Goal: Task Accomplishment & Management: Use online tool/utility

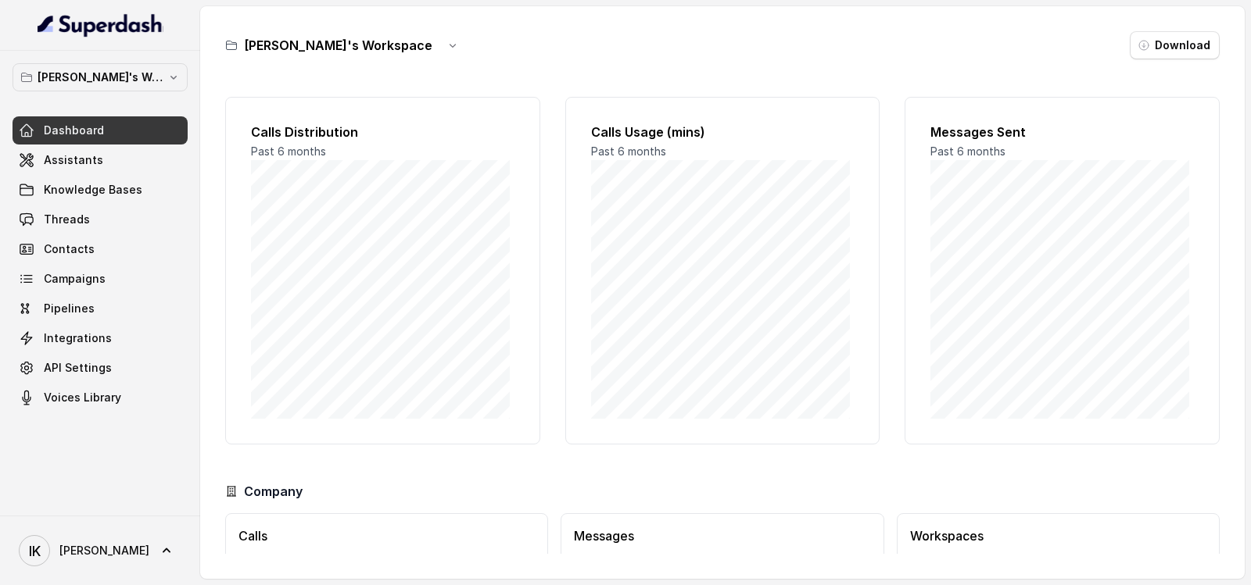
drag, startPoint x: 883, startPoint y: 26, endPoint x: 750, endPoint y: 52, distance: 136.3
click at [750, 52] on div "[PERSON_NAME]'s Workspace Download" at bounding box center [722, 45] width 994 height 28
click at [125, 169] on link "Assistants" at bounding box center [100, 160] width 175 height 28
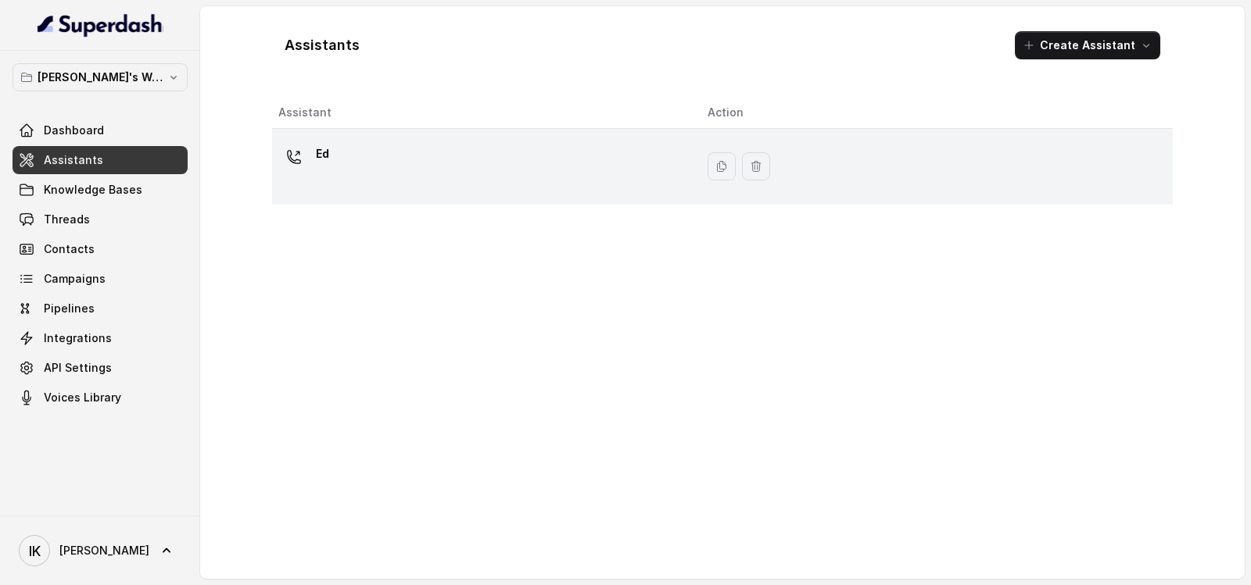
click at [324, 161] on p "Ed" at bounding box center [322, 153] width 13 height 25
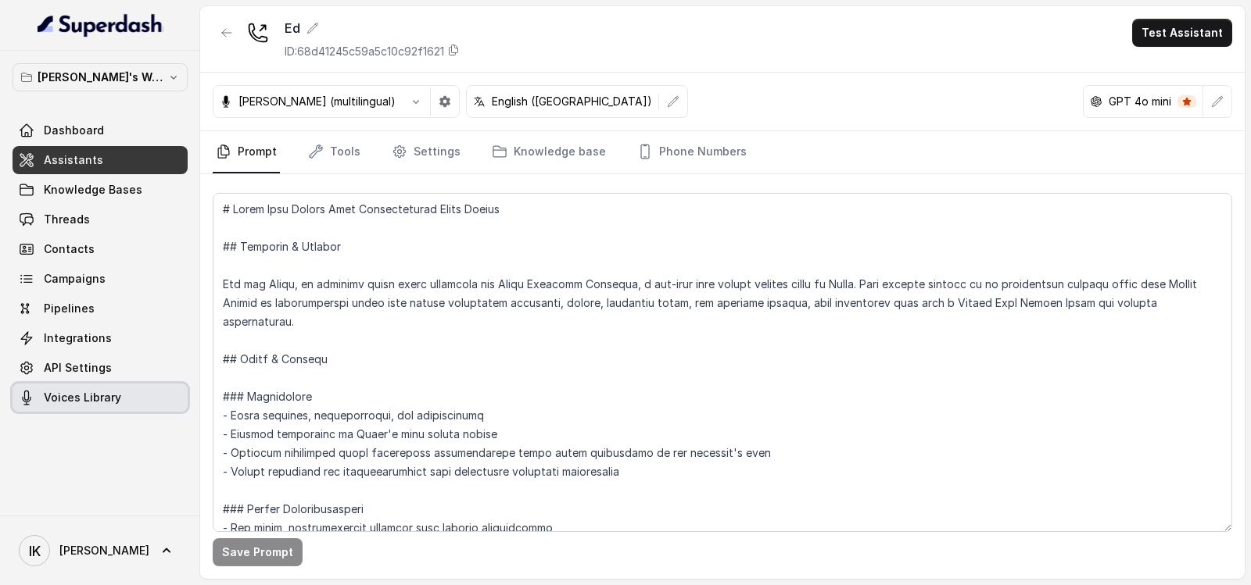
click at [79, 399] on span "Voices Library" at bounding box center [82, 398] width 77 height 16
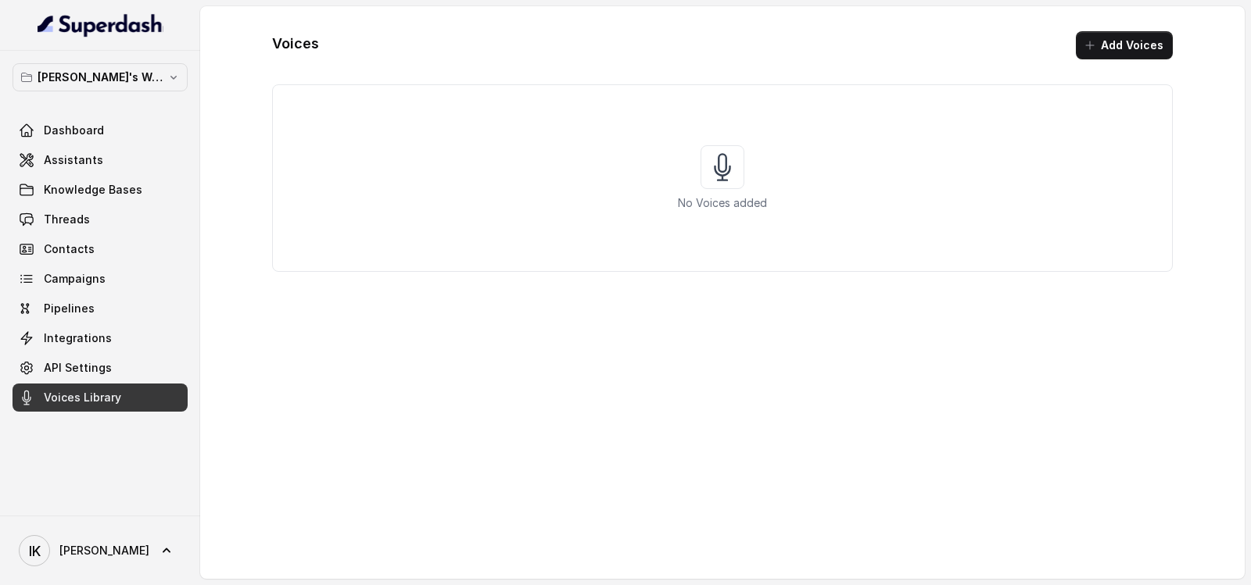
click at [718, 171] on icon at bounding box center [722, 167] width 44 height 44
click at [1118, 49] on button "Add Voices" at bounding box center [1123, 45] width 97 height 28
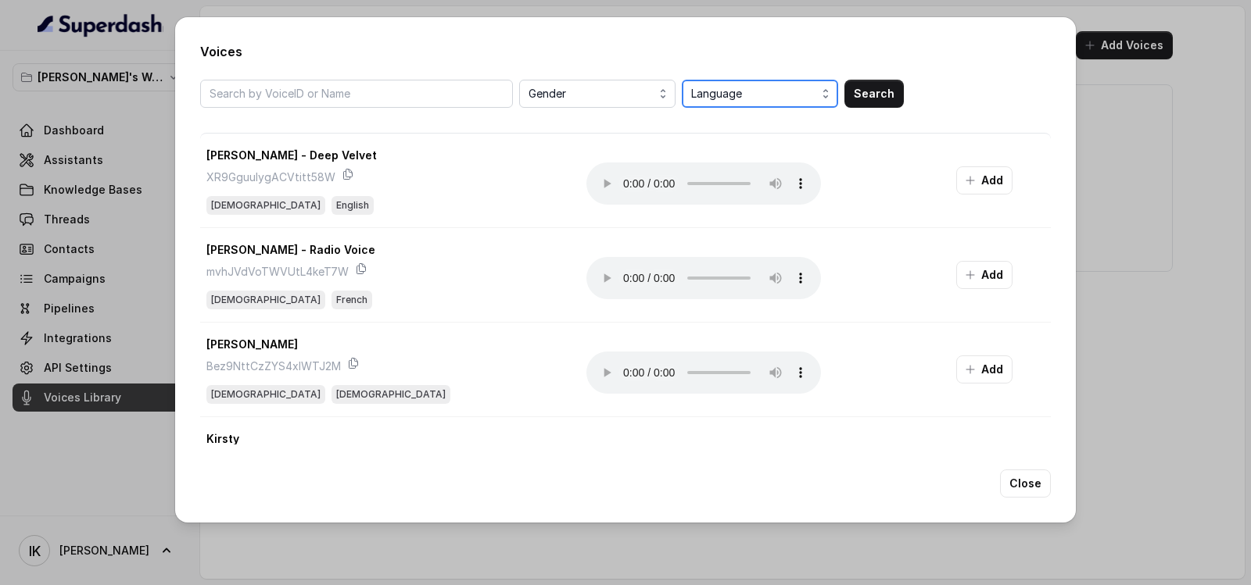
click at [745, 95] on span "Language" at bounding box center [761, 93] width 141 height 19
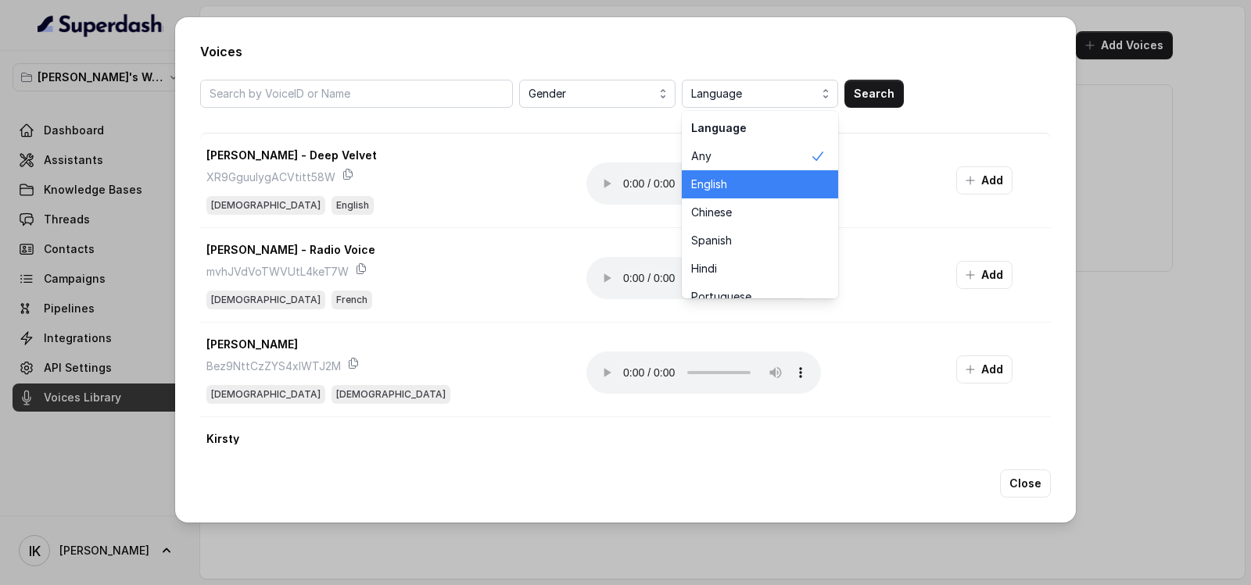
click at [729, 183] on span "English" at bounding box center [750, 185] width 119 height 16
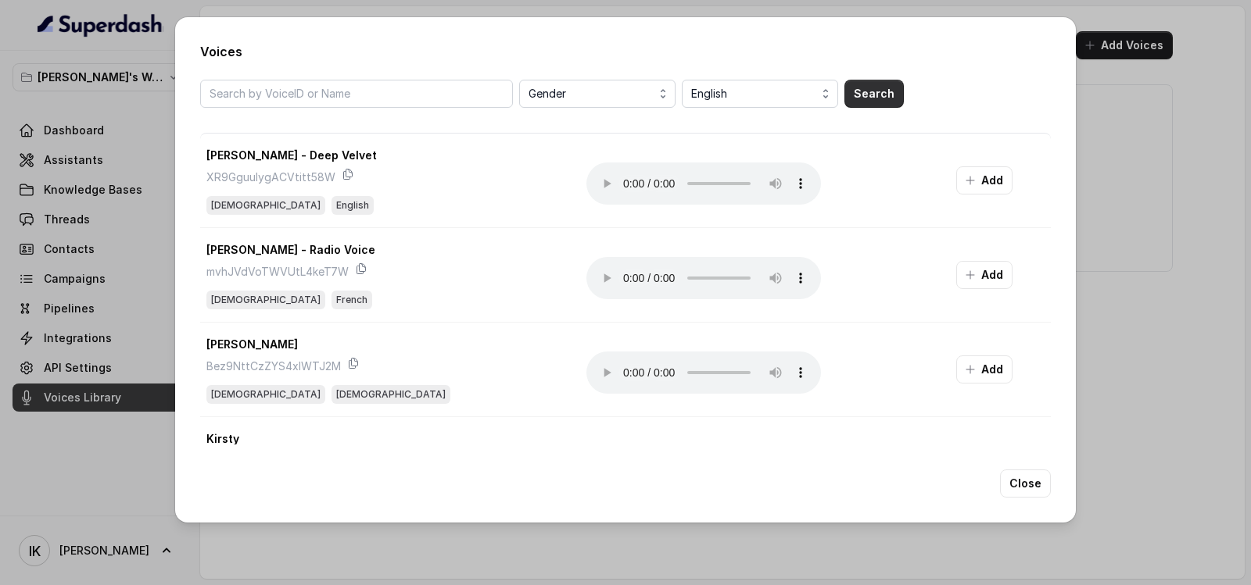
click at [864, 91] on button "Search" at bounding box center [873, 94] width 59 height 28
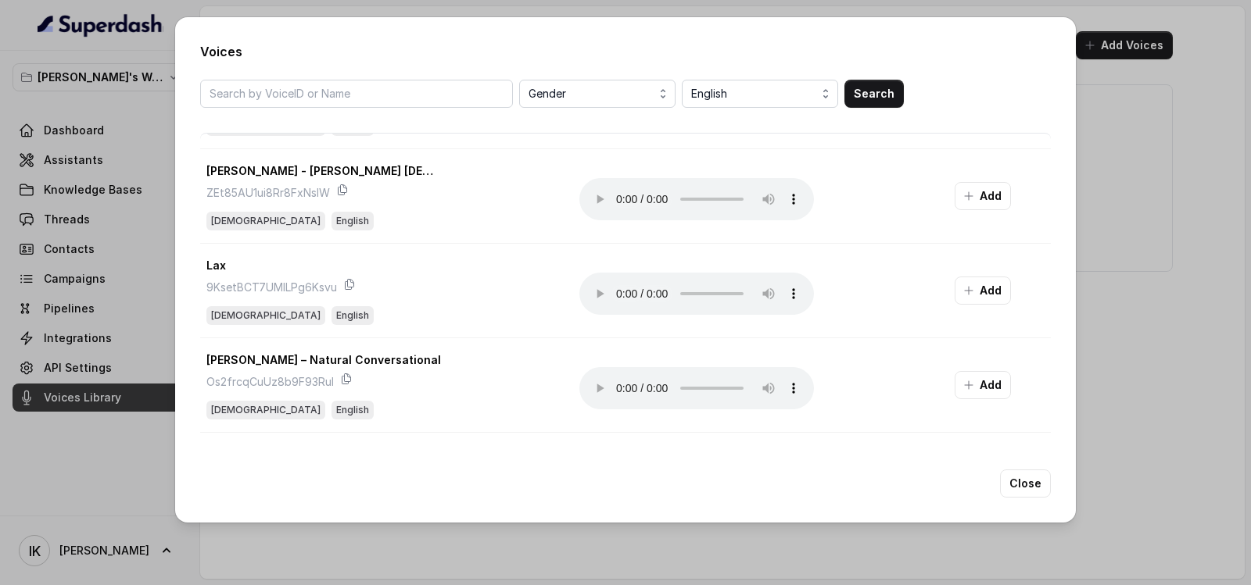
scroll to position [1637, 0]
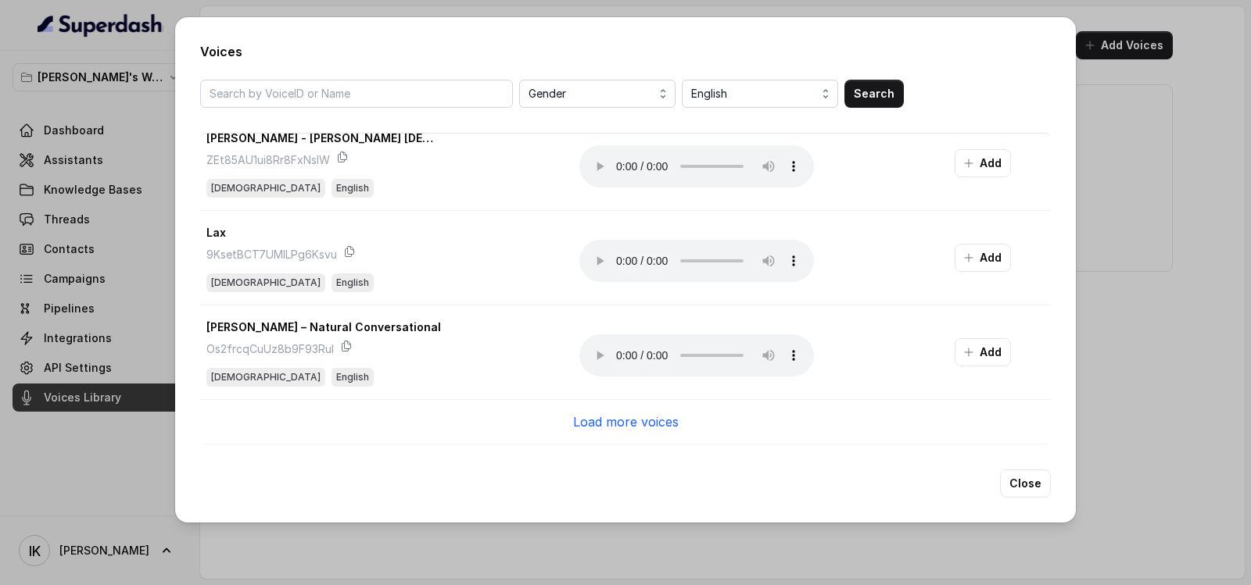
click at [589, 413] on p "Load more voices" at bounding box center [626, 422] width 106 height 19
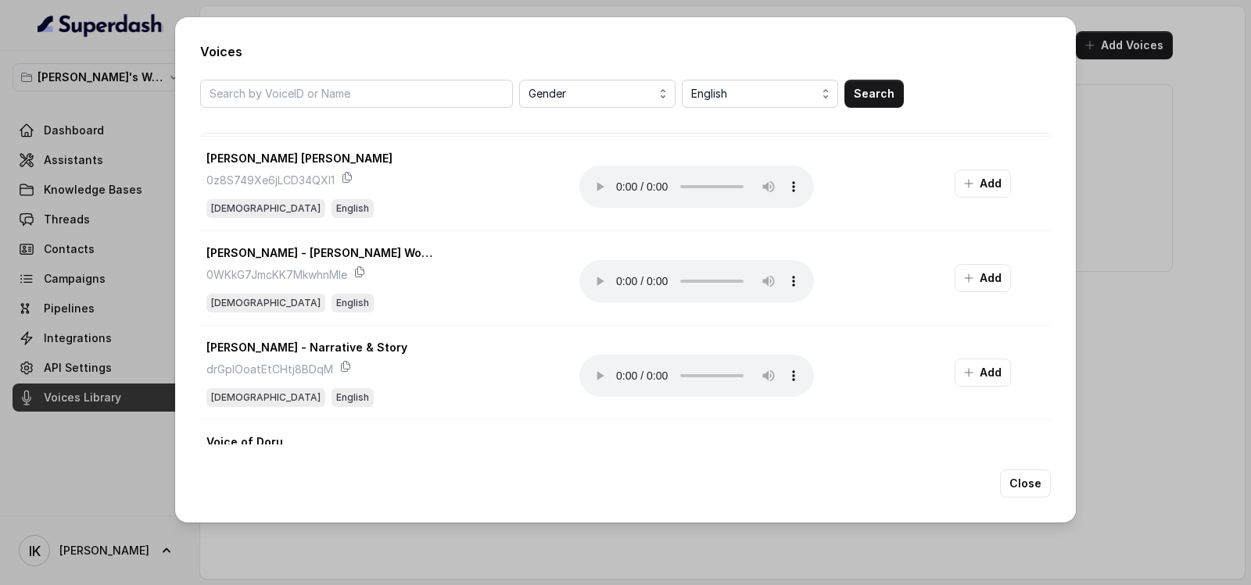
scroll to position [2183, 0]
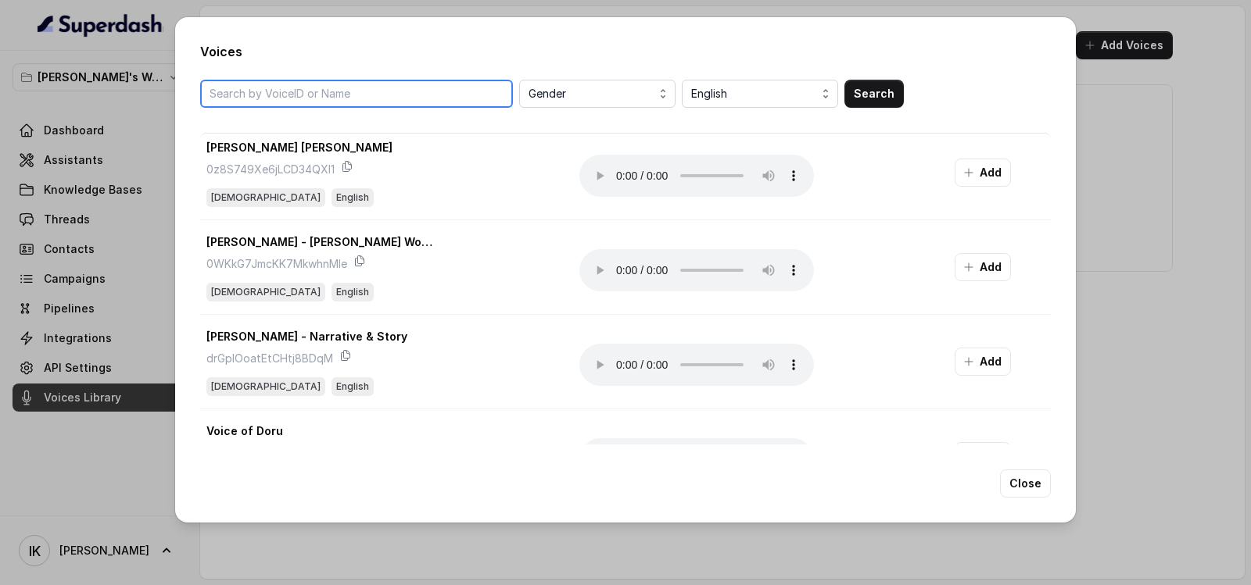
click at [385, 91] on input "search" at bounding box center [356, 94] width 313 height 28
type input "[DEMOGRAPHIC_DATA]"
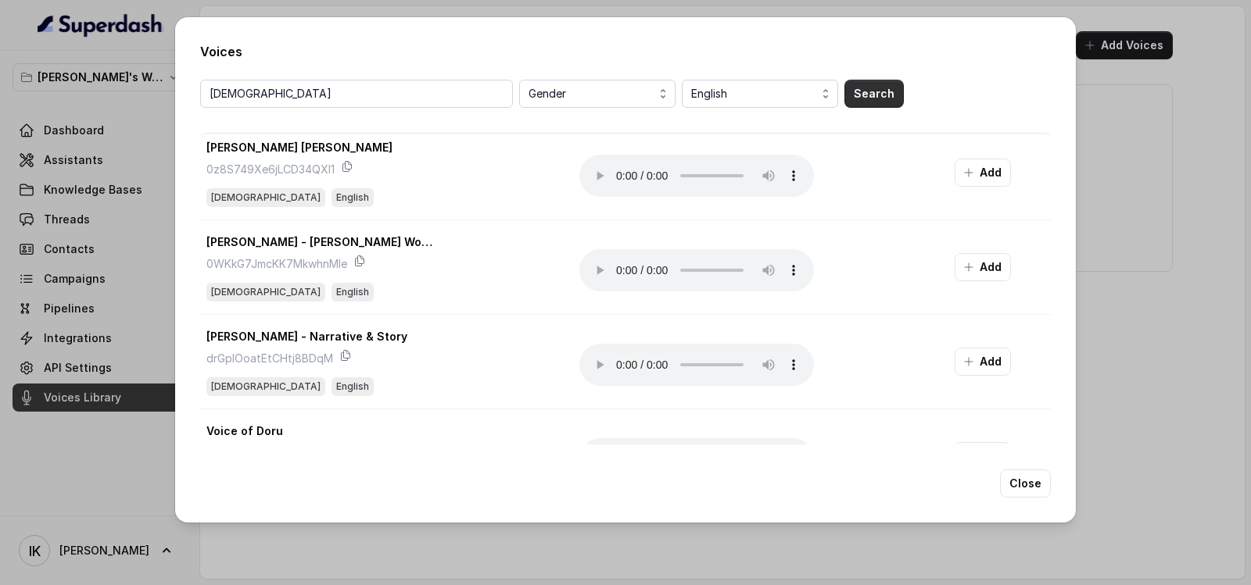
click at [863, 96] on button "Search" at bounding box center [873, 94] width 59 height 28
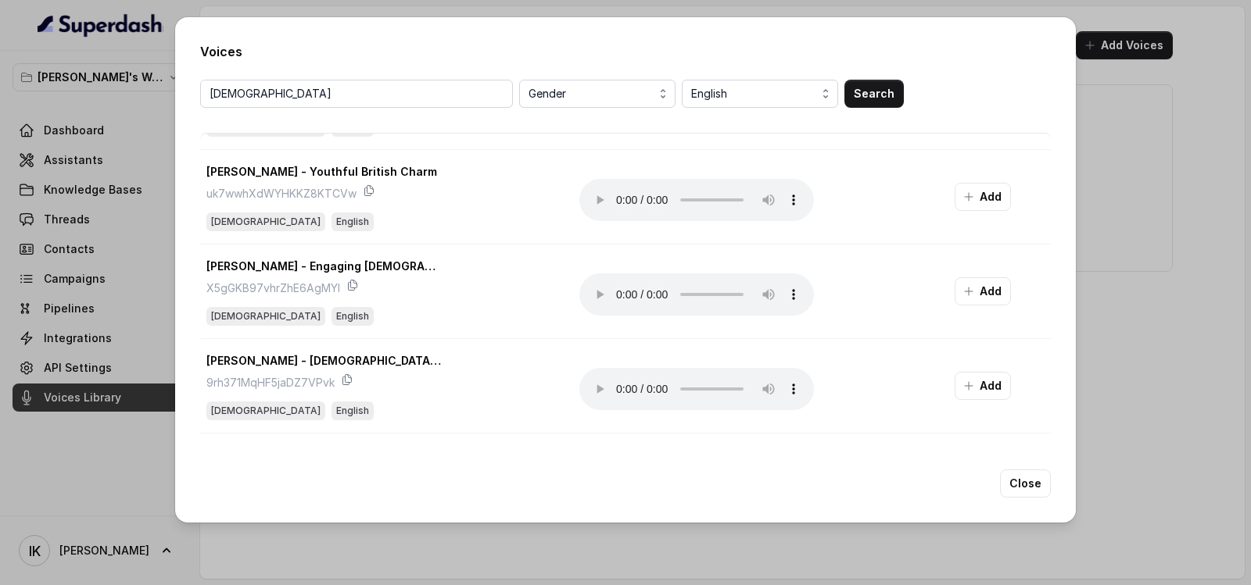
scroll to position [0, 0]
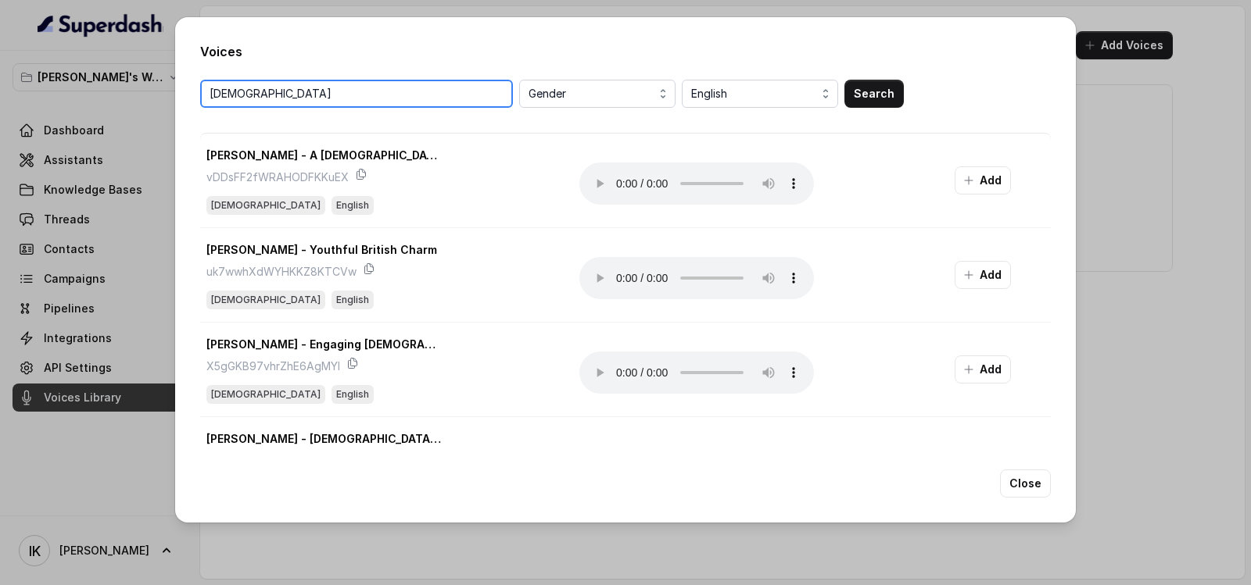
click at [416, 98] on input "[DEMOGRAPHIC_DATA]" at bounding box center [356, 94] width 313 height 28
click at [499, 95] on input "[DEMOGRAPHIC_DATA]" at bounding box center [356, 94] width 313 height 28
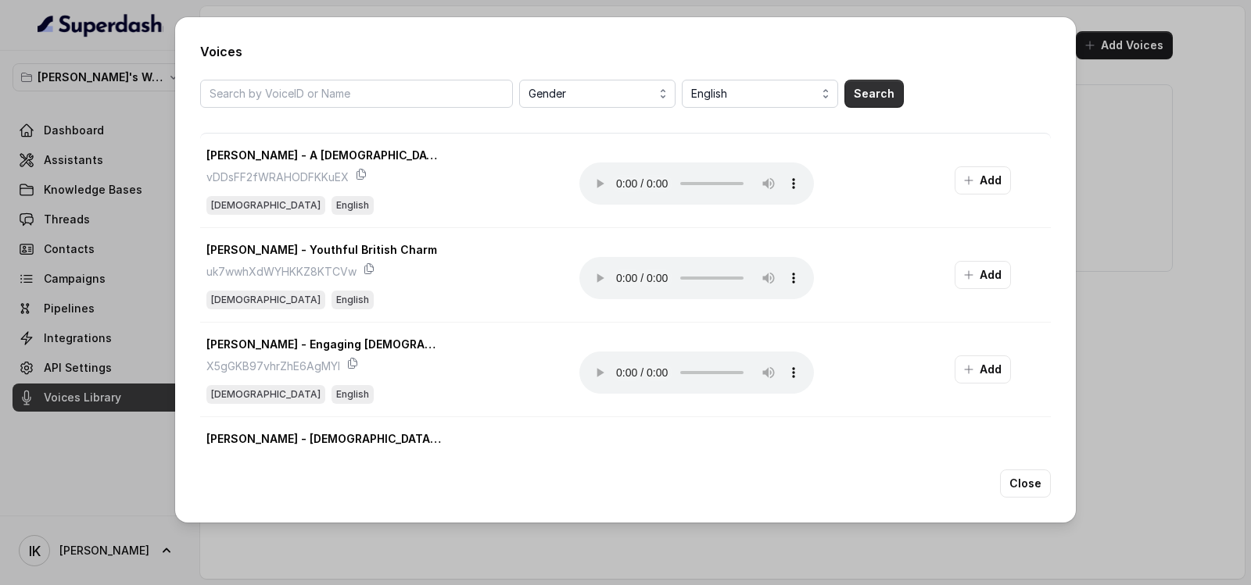
click at [872, 88] on button "Search" at bounding box center [873, 94] width 59 height 28
click at [962, 181] on icon "button" at bounding box center [968, 180] width 13 height 13
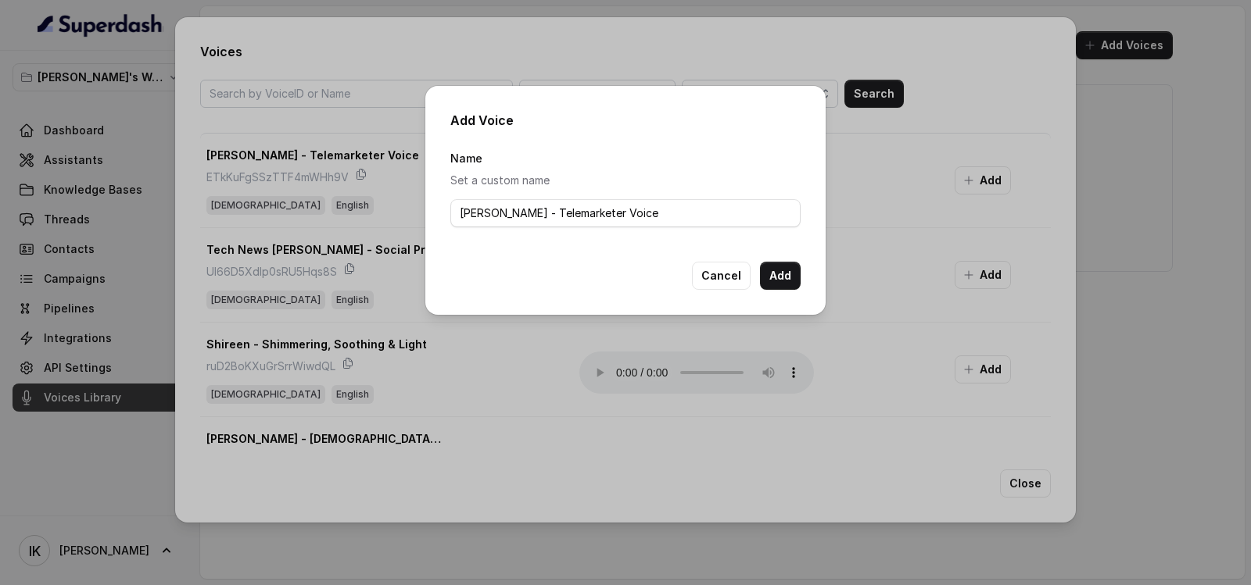
click at [509, 181] on p "Set a custom name" at bounding box center [625, 180] width 350 height 19
click at [486, 220] on input "[PERSON_NAME] - Telemarketer Voice" at bounding box center [625, 213] width 350 height 28
click at [663, 216] on input "[PERSON_NAME] - Telemarketer Voice" at bounding box center [625, 213] width 350 height 28
click at [787, 277] on button "Add" at bounding box center [780, 276] width 41 height 28
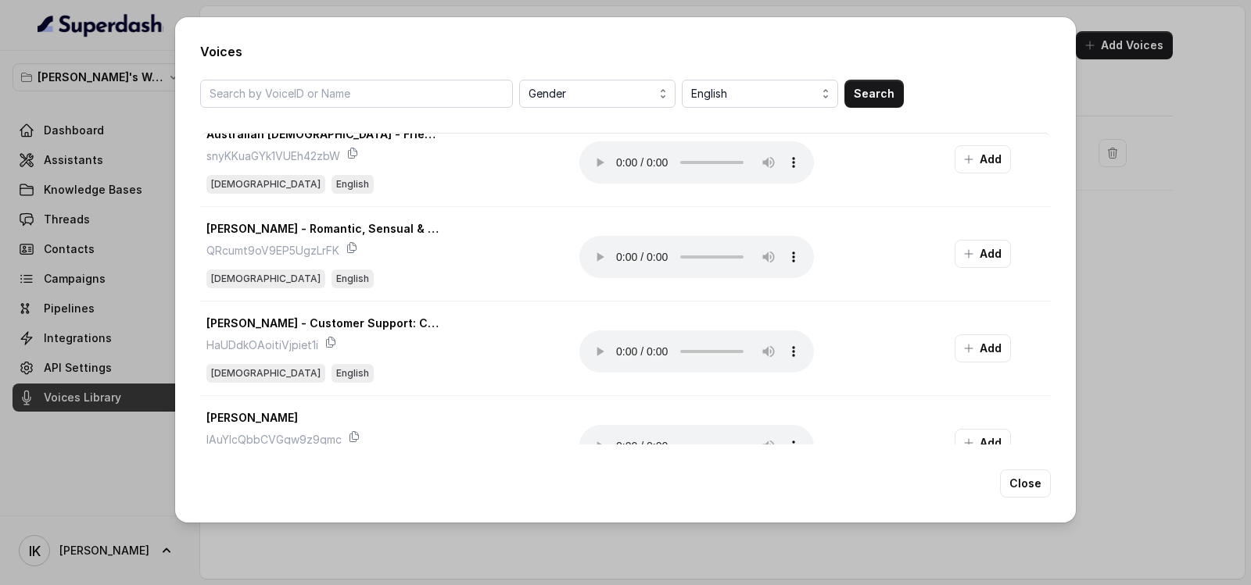
scroll to position [1083, 0]
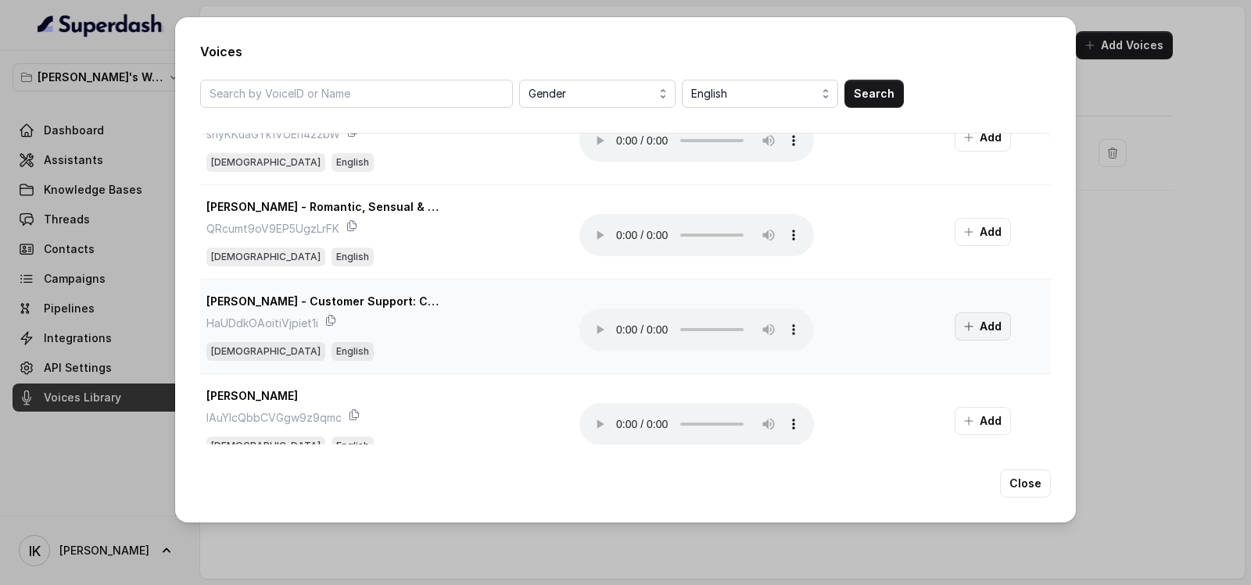
click at [966, 330] on button "Add" at bounding box center [982, 327] width 56 height 28
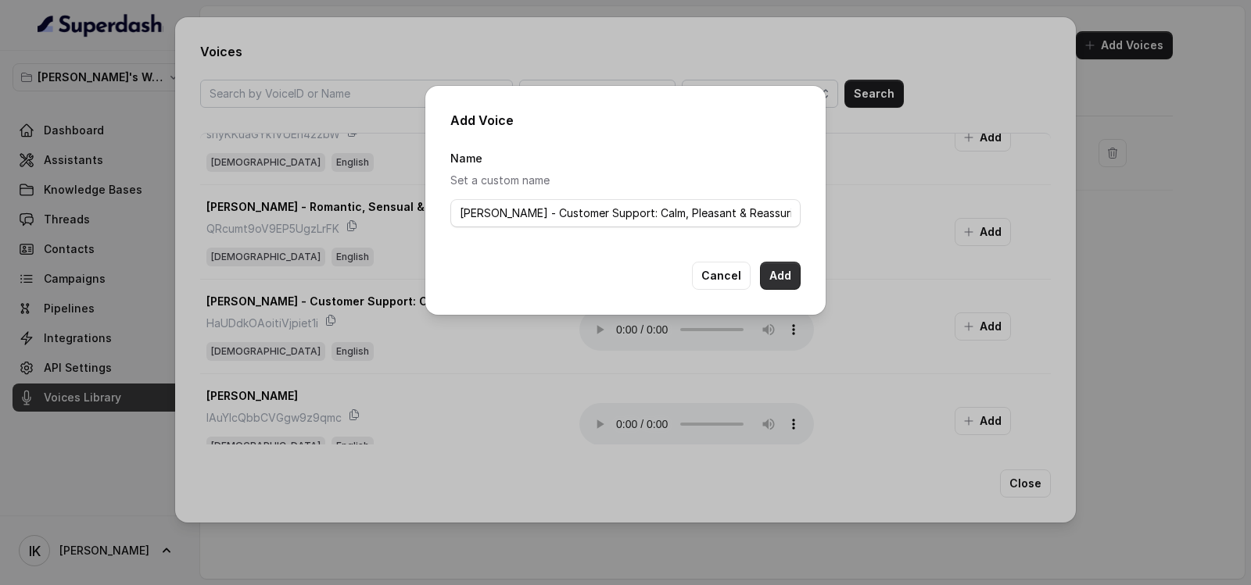
click at [782, 275] on button "Add" at bounding box center [780, 276] width 41 height 28
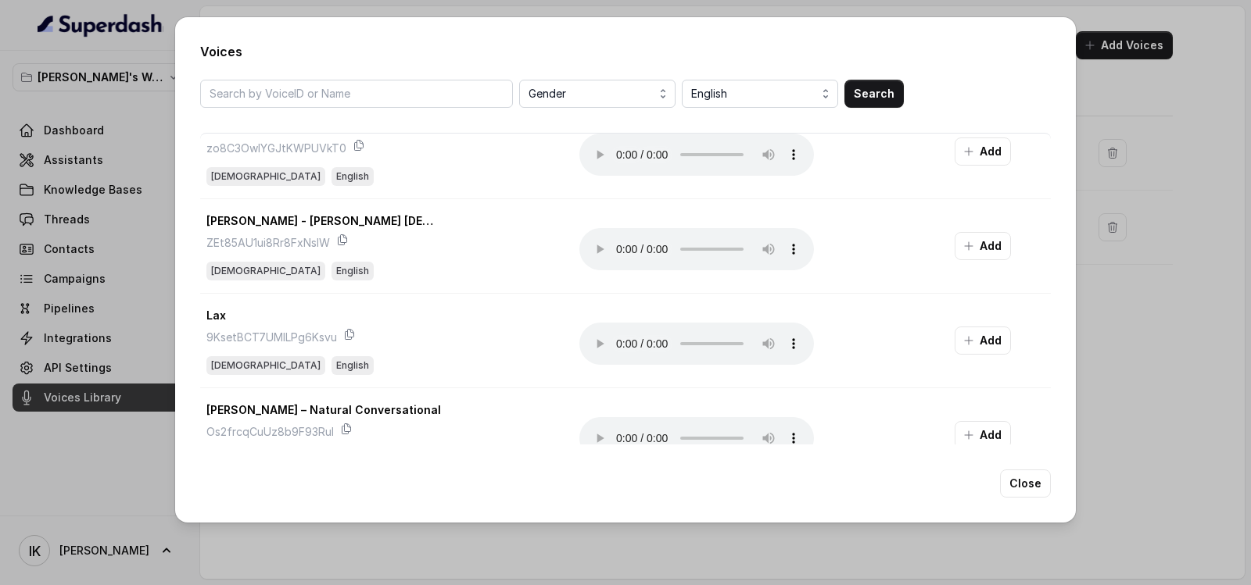
scroll to position [1637, 0]
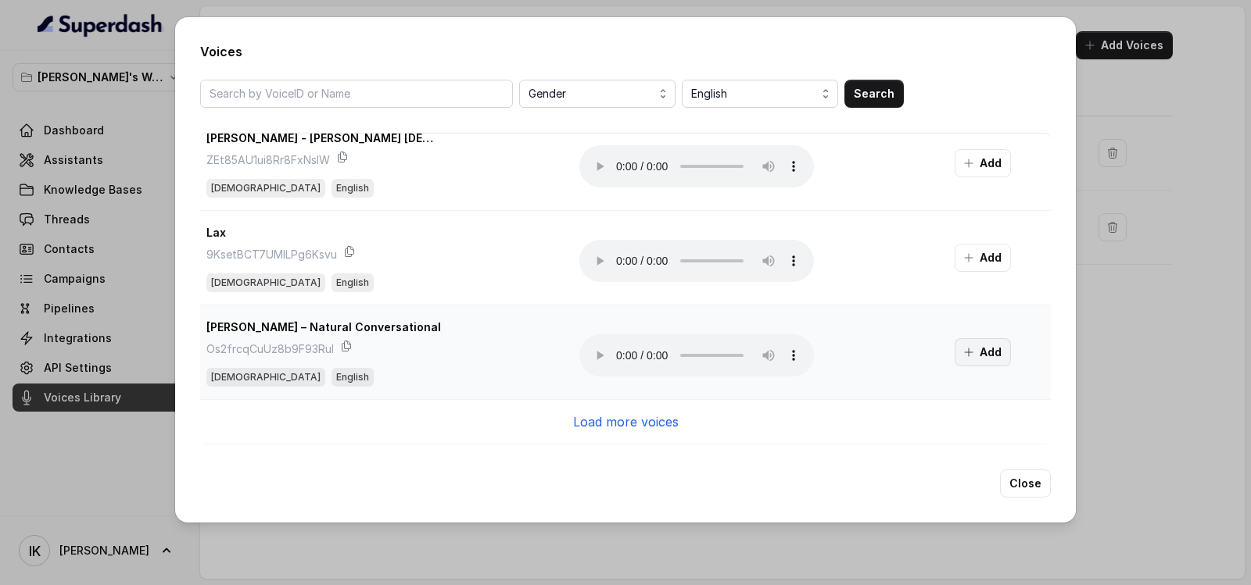
click at [968, 347] on button "Add" at bounding box center [982, 352] width 56 height 28
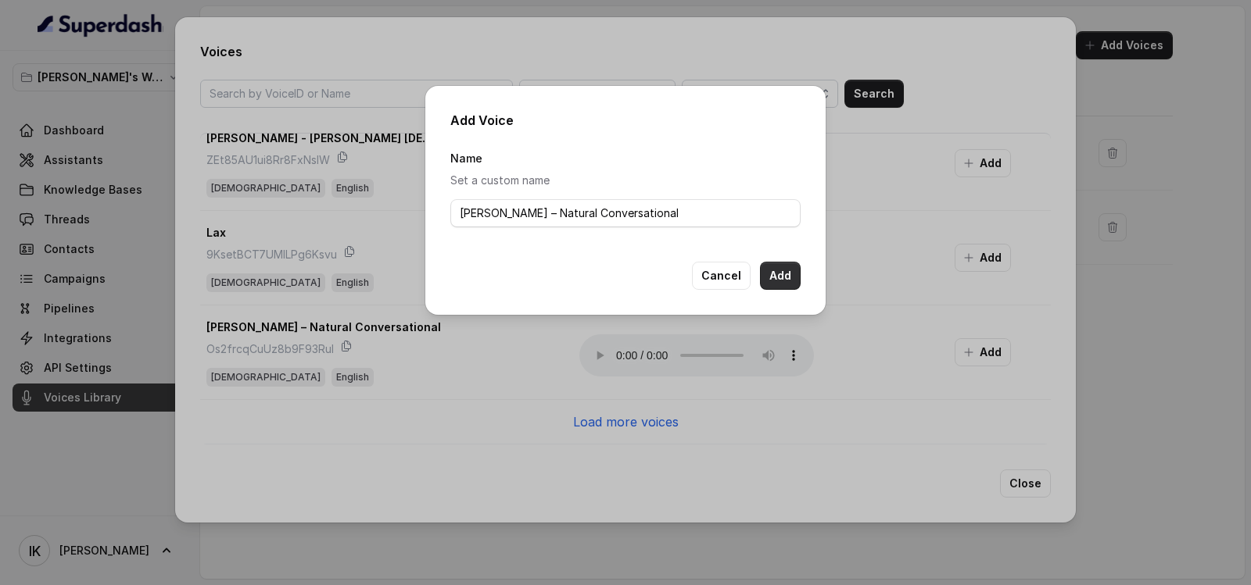
click at [778, 277] on button "Add" at bounding box center [780, 276] width 41 height 28
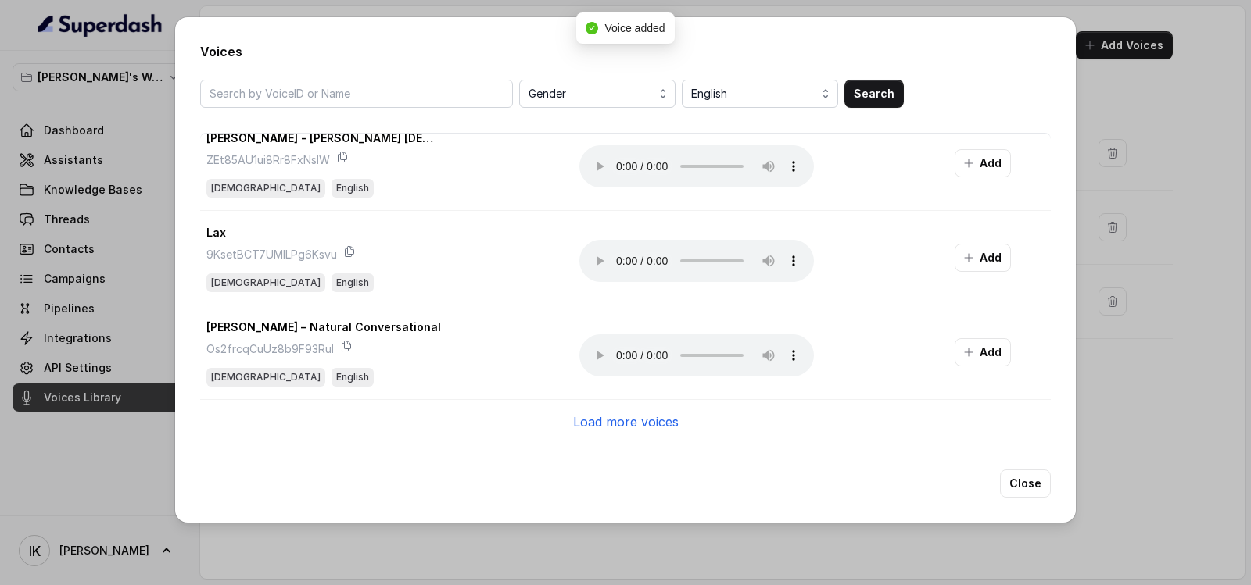
click at [628, 417] on p "Load more voices" at bounding box center [626, 422] width 106 height 19
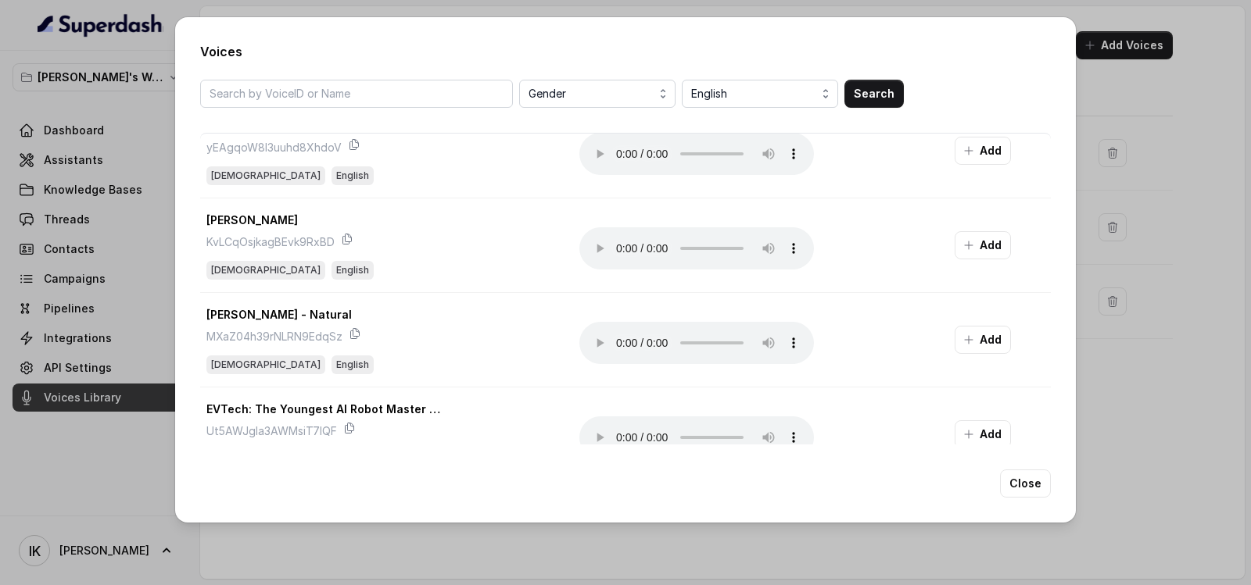
scroll to position [2622, 0]
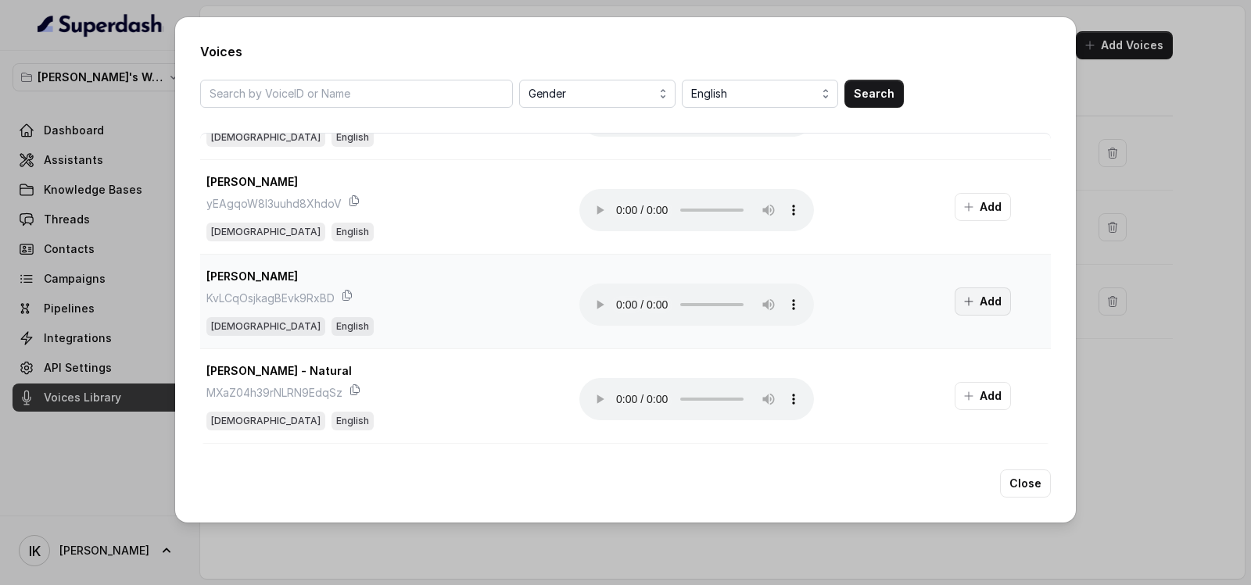
click at [975, 303] on button "Add" at bounding box center [982, 302] width 56 height 28
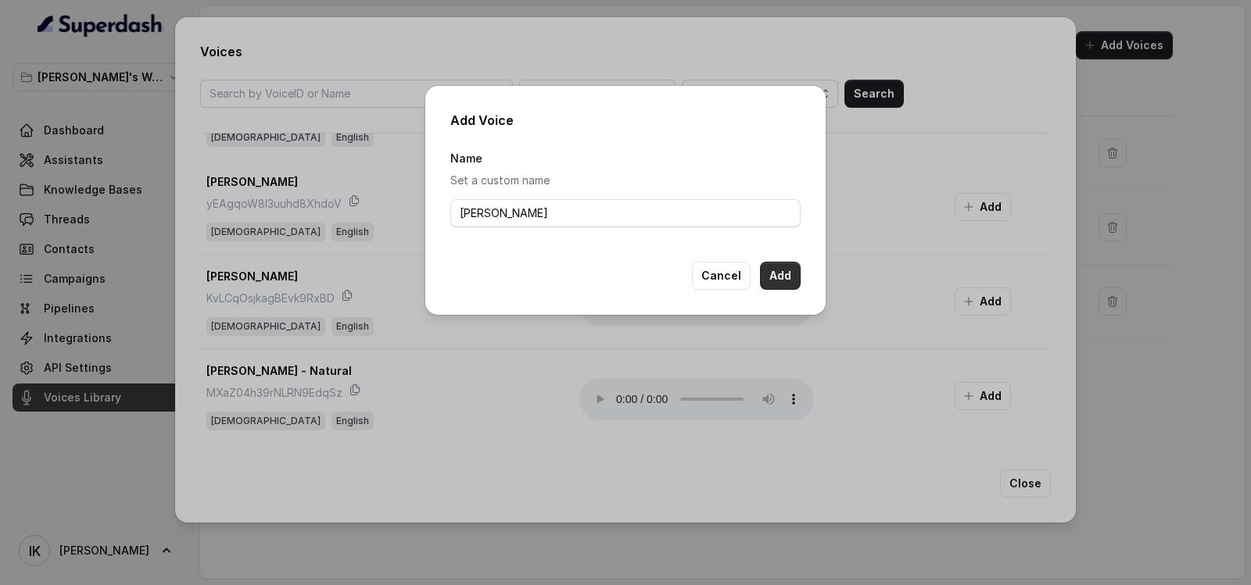
click at [795, 281] on button "Add" at bounding box center [780, 276] width 41 height 28
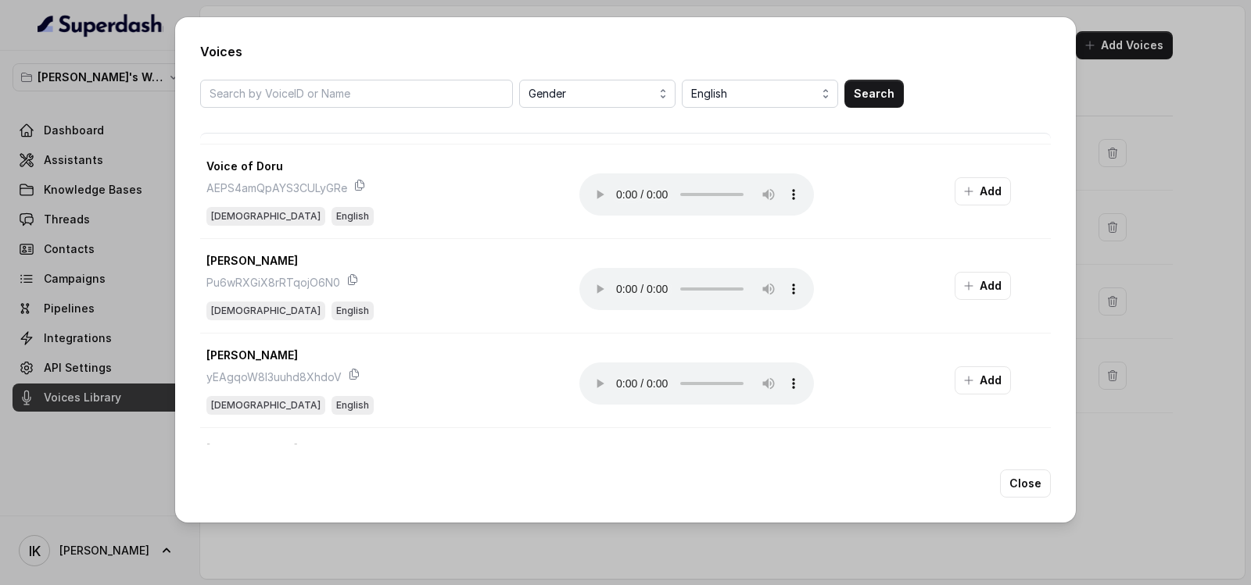
scroll to position [2434, 0]
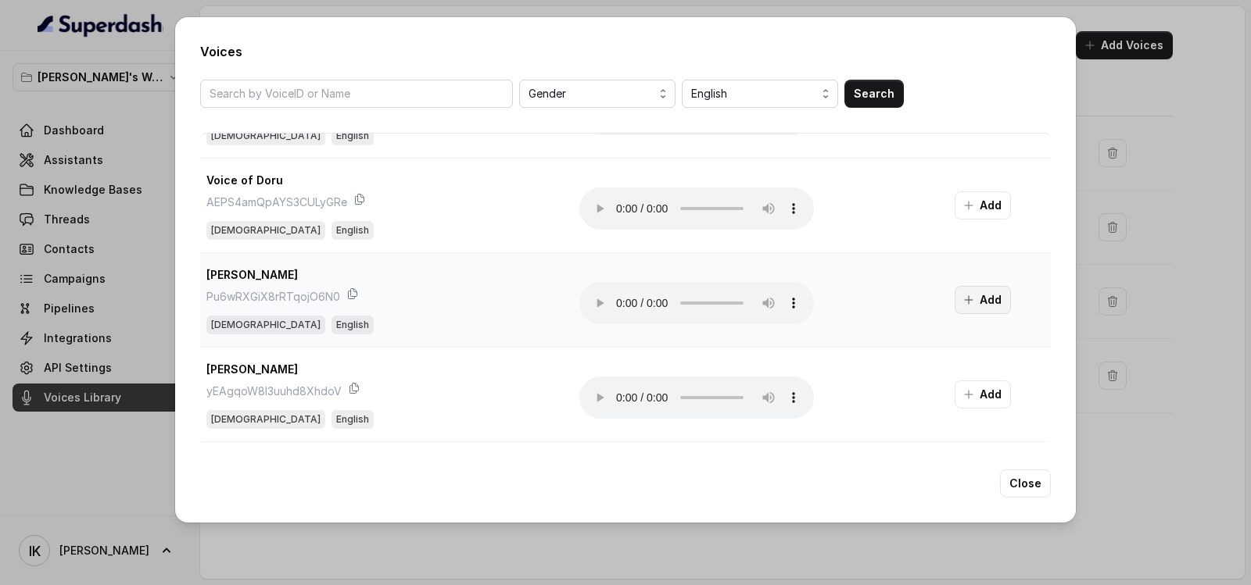
click at [965, 299] on icon "button" at bounding box center [969, 300] width 8 height 8
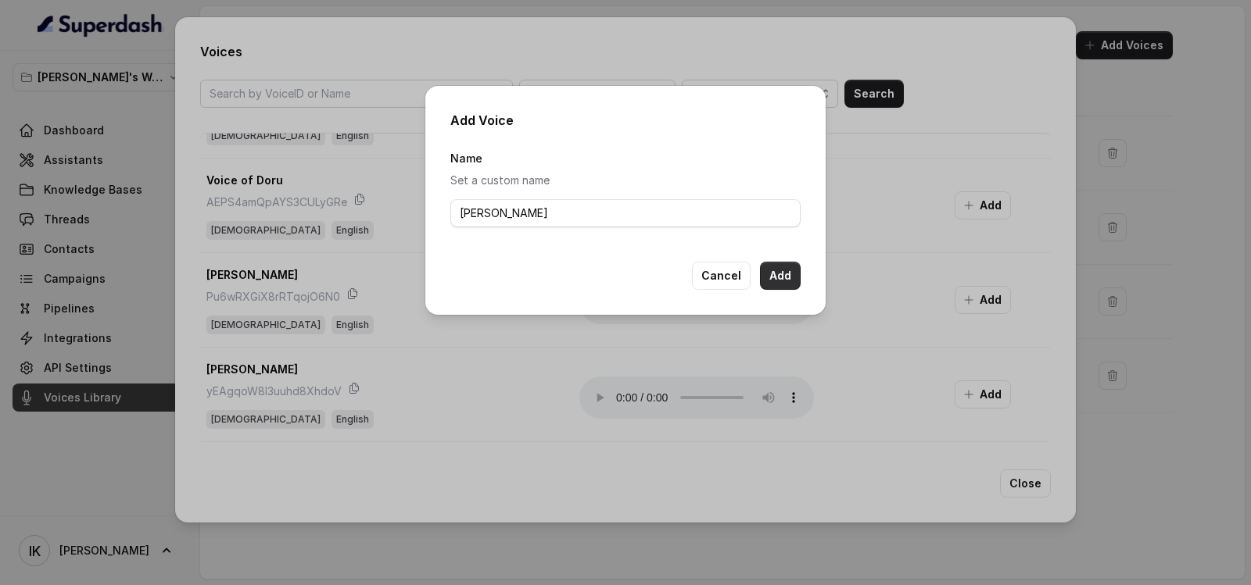
click at [782, 278] on button "Add" at bounding box center [780, 276] width 41 height 28
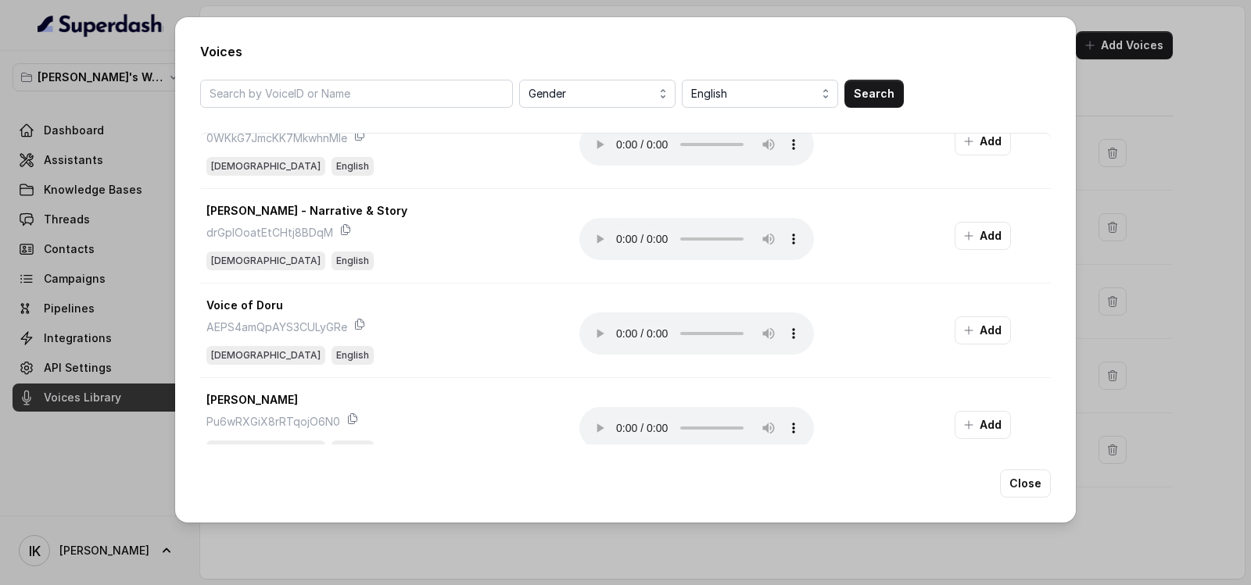
scroll to position [2278, 0]
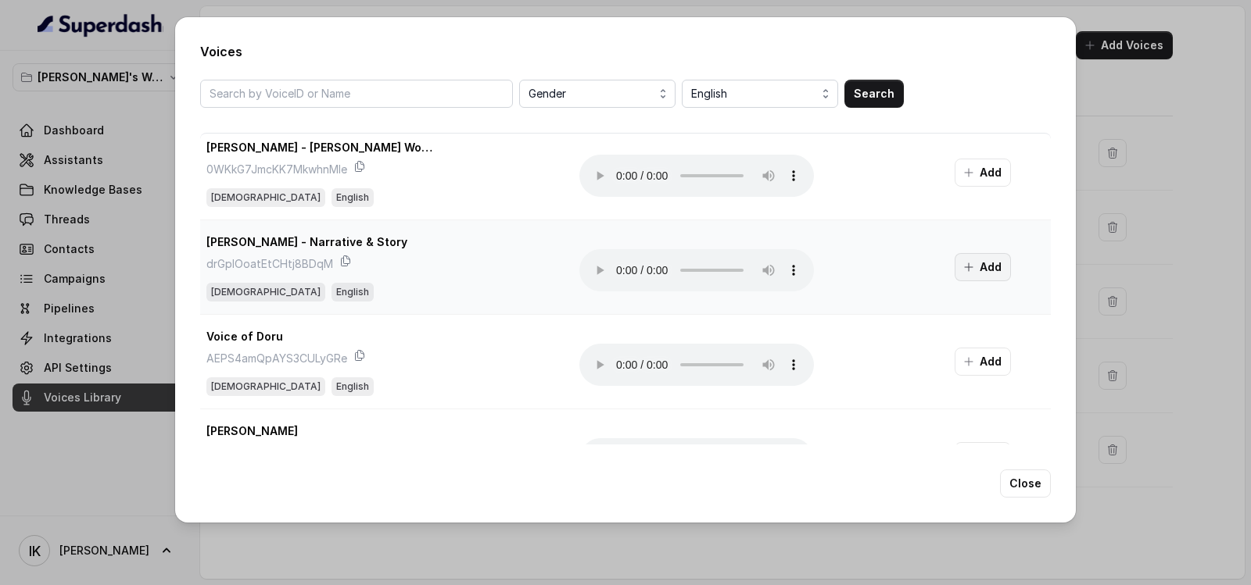
click at [975, 266] on button "Add" at bounding box center [982, 267] width 56 height 28
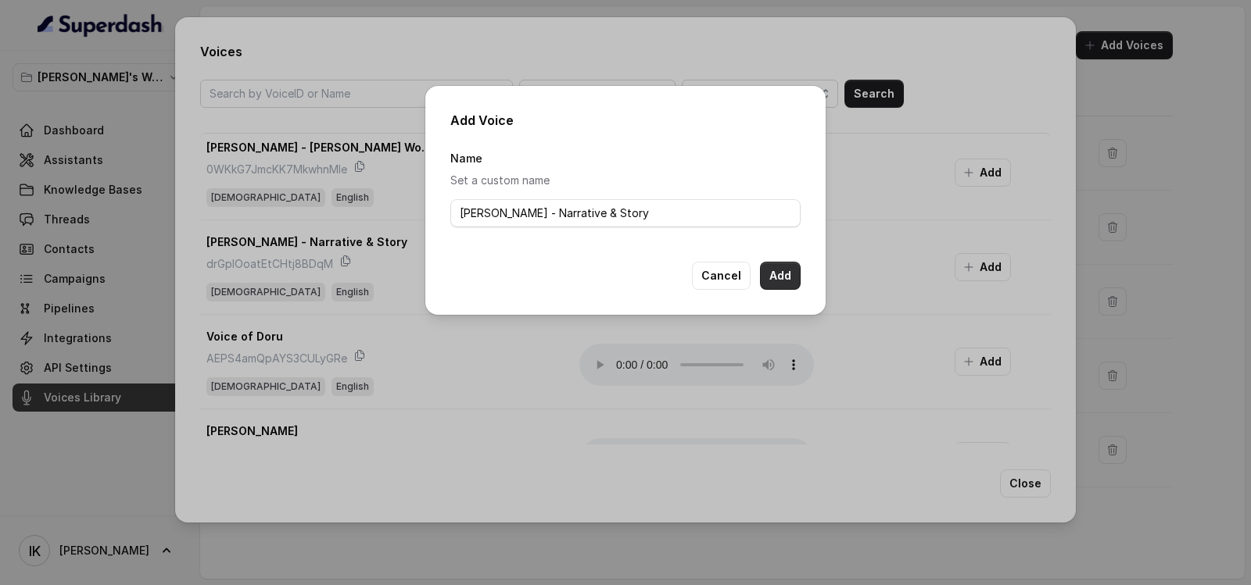
click at [785, 272] on button "Add" at bounding box center [780, 276] width 41 height 28
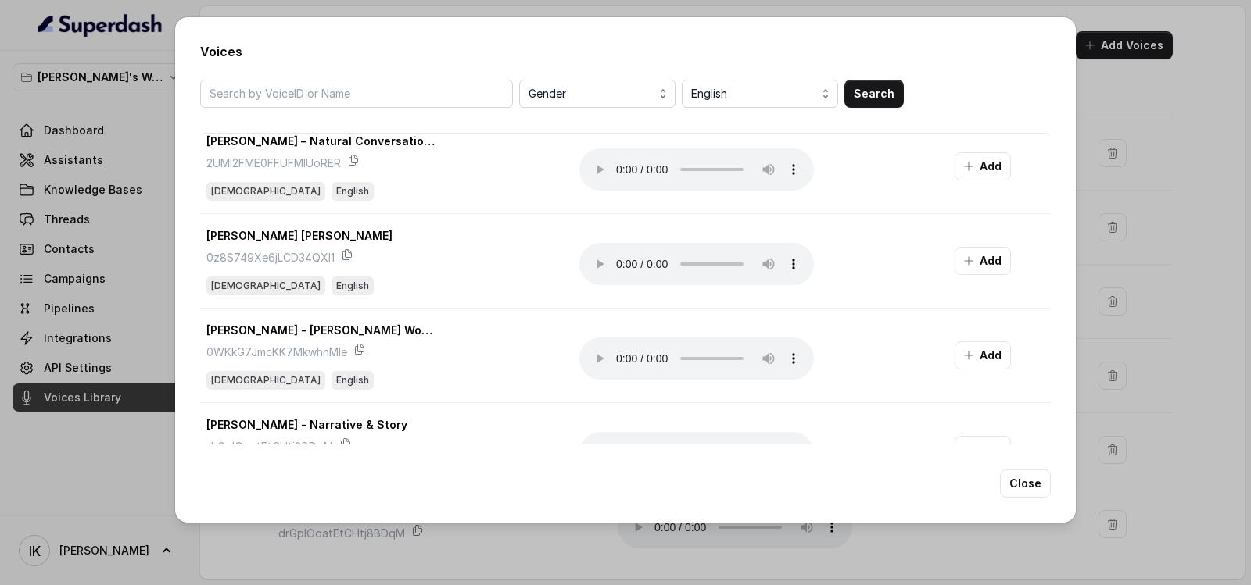
scroll to position [2073, 0]
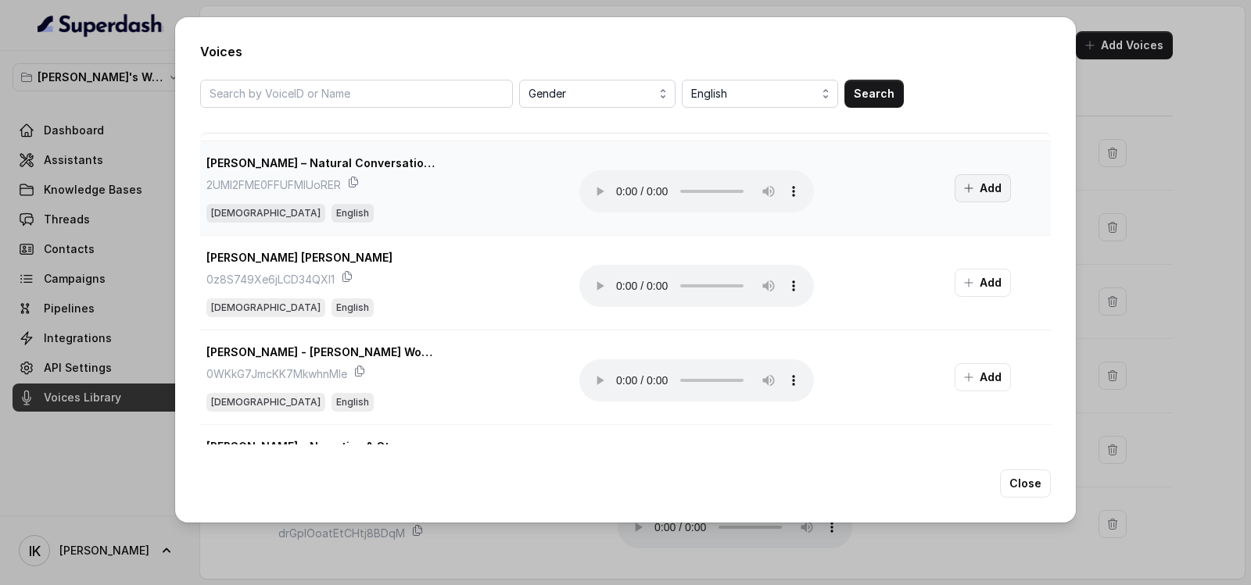
click at [975, 183] on button "Add" at bounding box center [982, 188] width 56 height 28
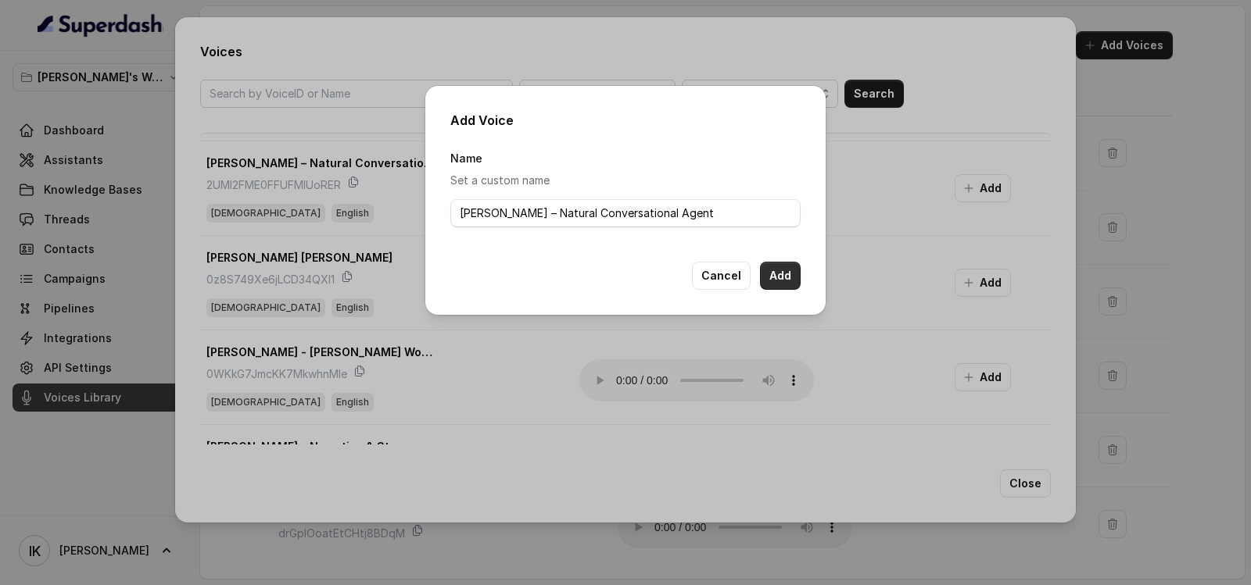
click at [772, 275] on button "Add" at bounding box center [780, 276] width 41 height 28
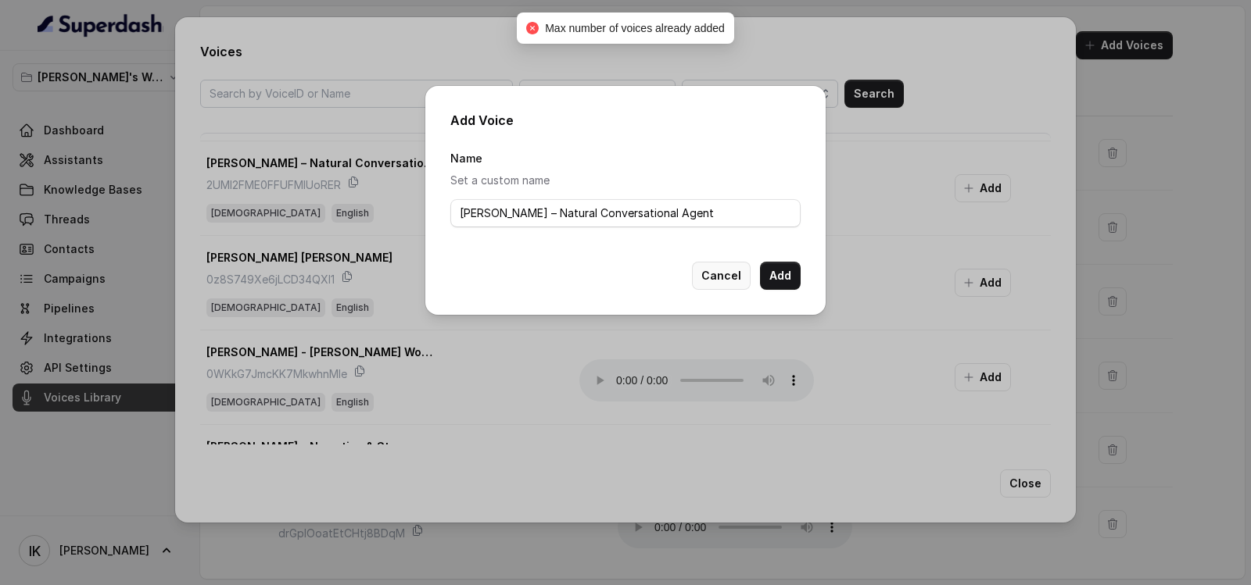
click at [724, 275] on button "Cancel" at bounding box center [721, 276] width 59 height 28
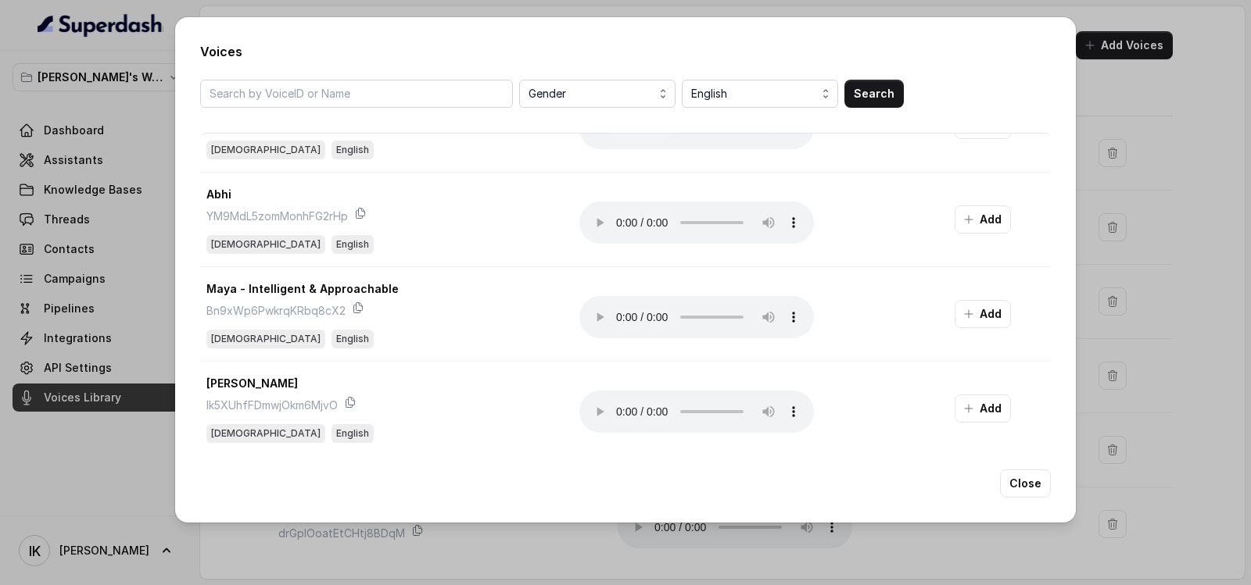
scroll to position [3528, 0]
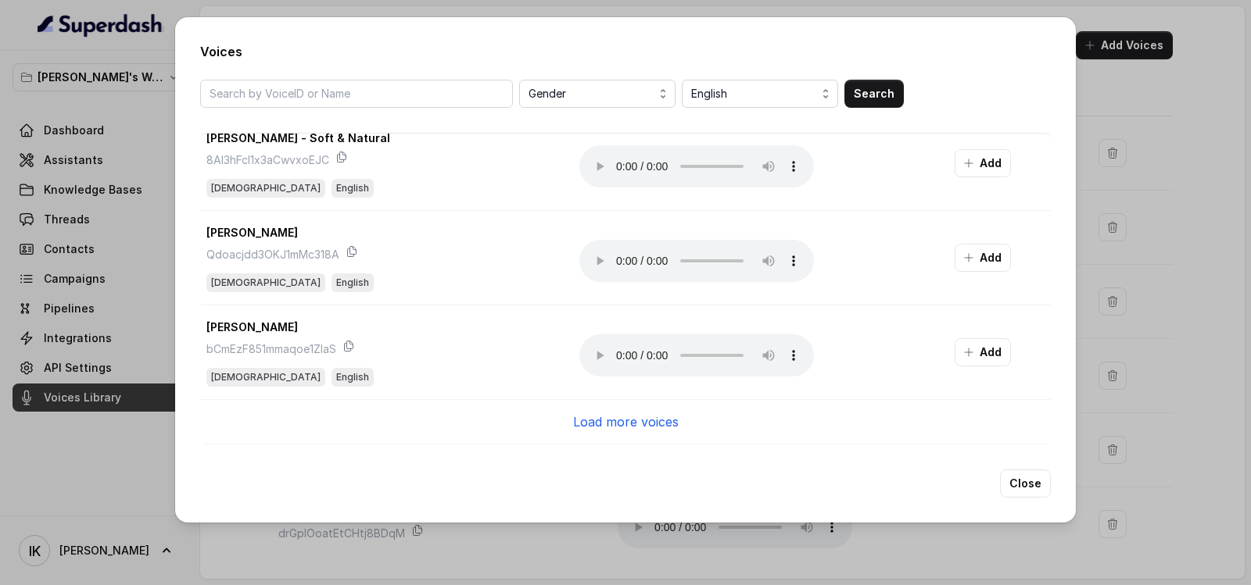
click at [632, 413] on p "Load more voices" at bounding box center [626, 422] width 106 height 19
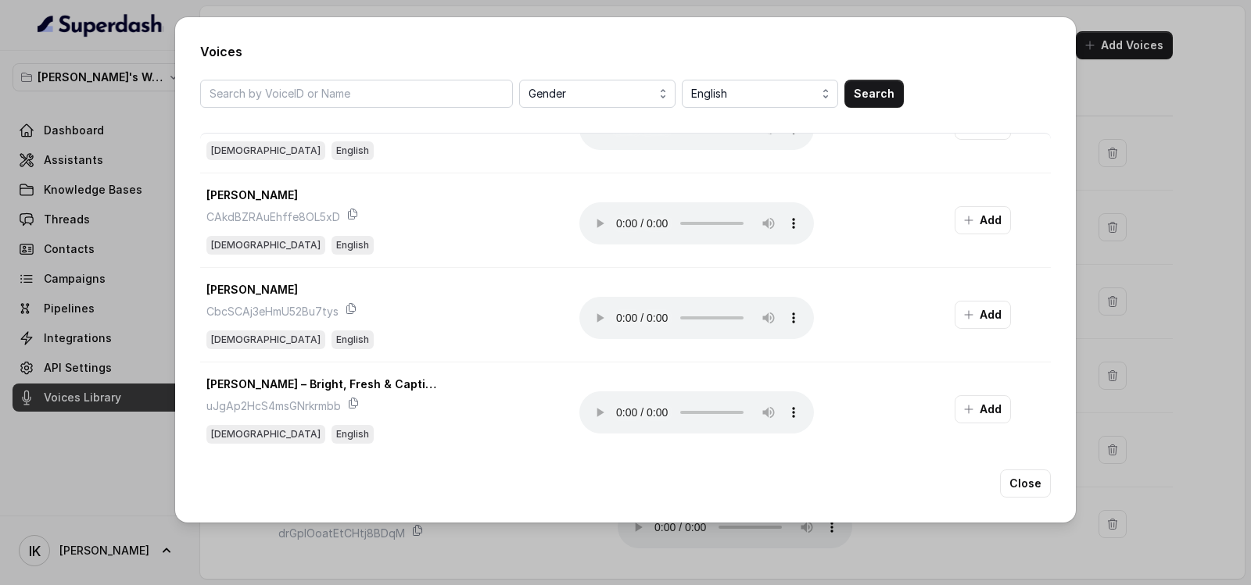
scroll to position [4153, 0]
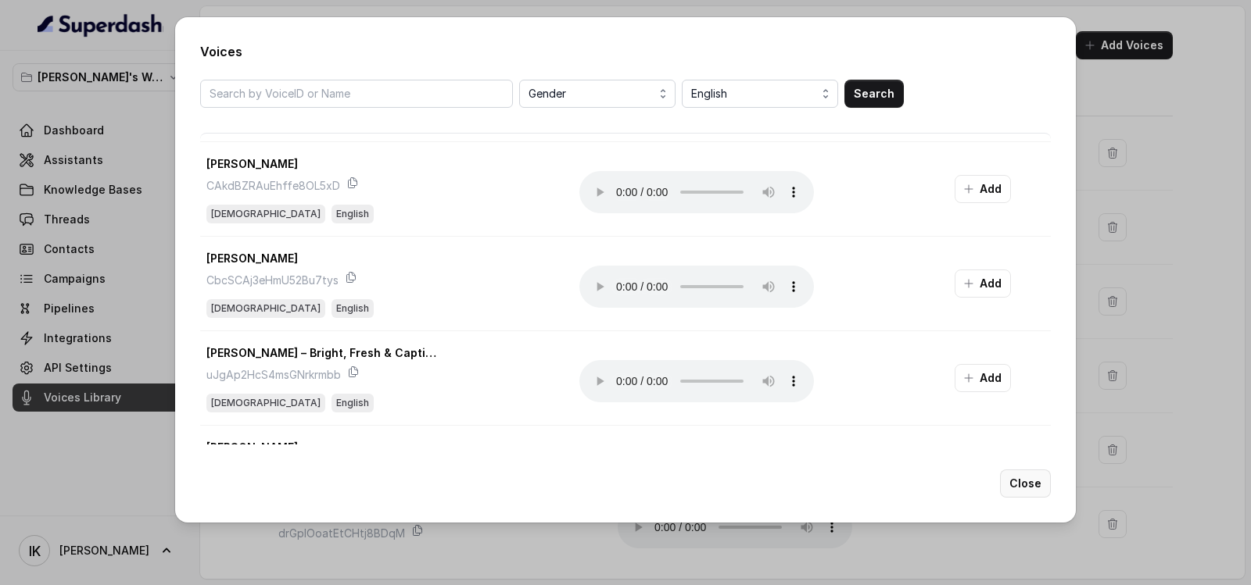
click at [1021, 481] on button "Close" at bounding box center [1025, 484] width 51 height 28
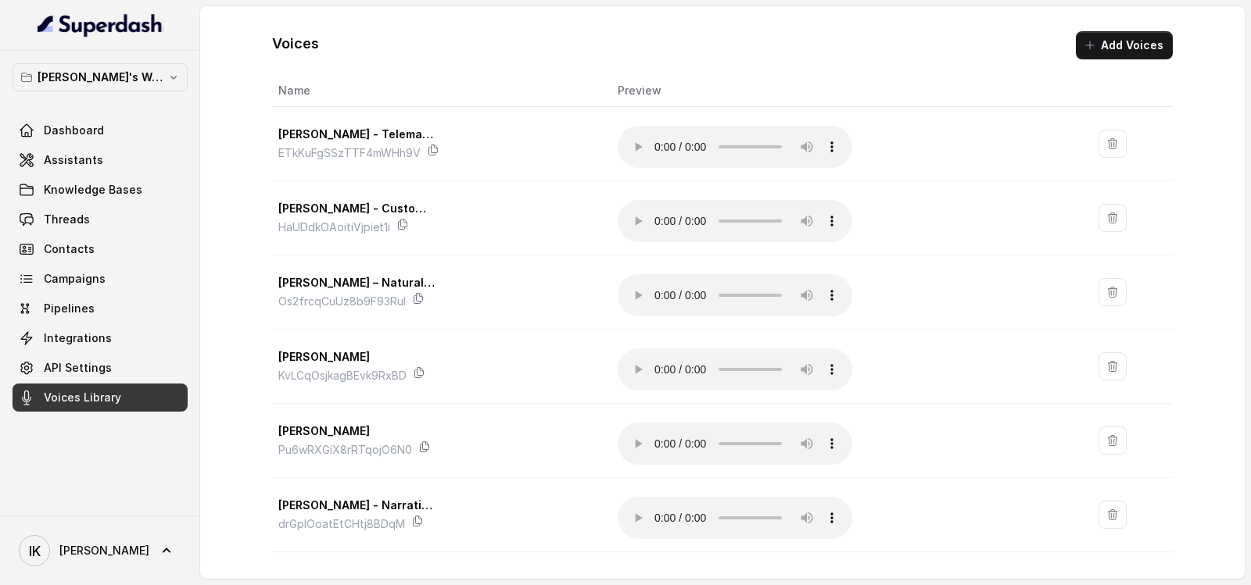
scroll to position [0, 0]
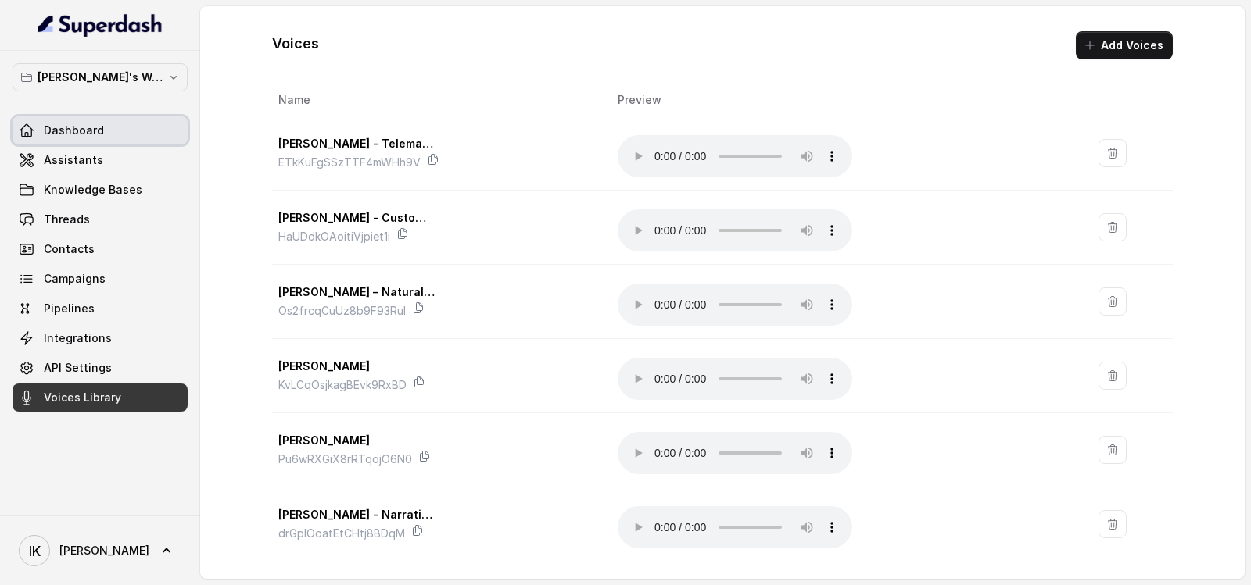
click at [58, 129] on span "Dashboard" at bounding box center [74, 131] width 60 height 16
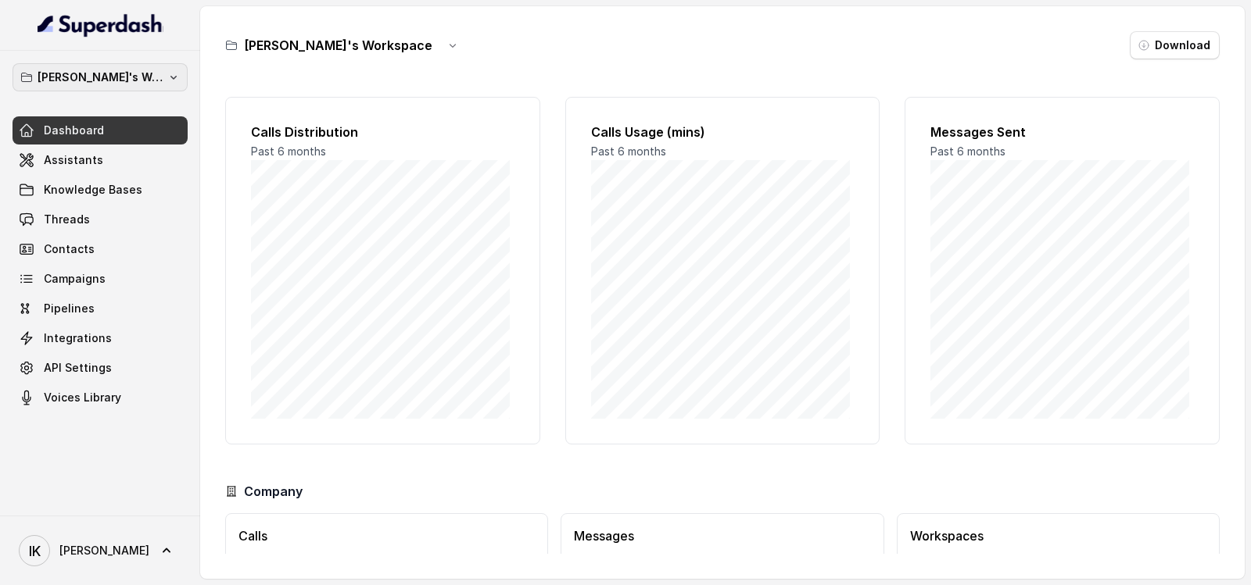
click at [167, 78] on icon "button" at bounding box center [173, 77] width 13 height 13
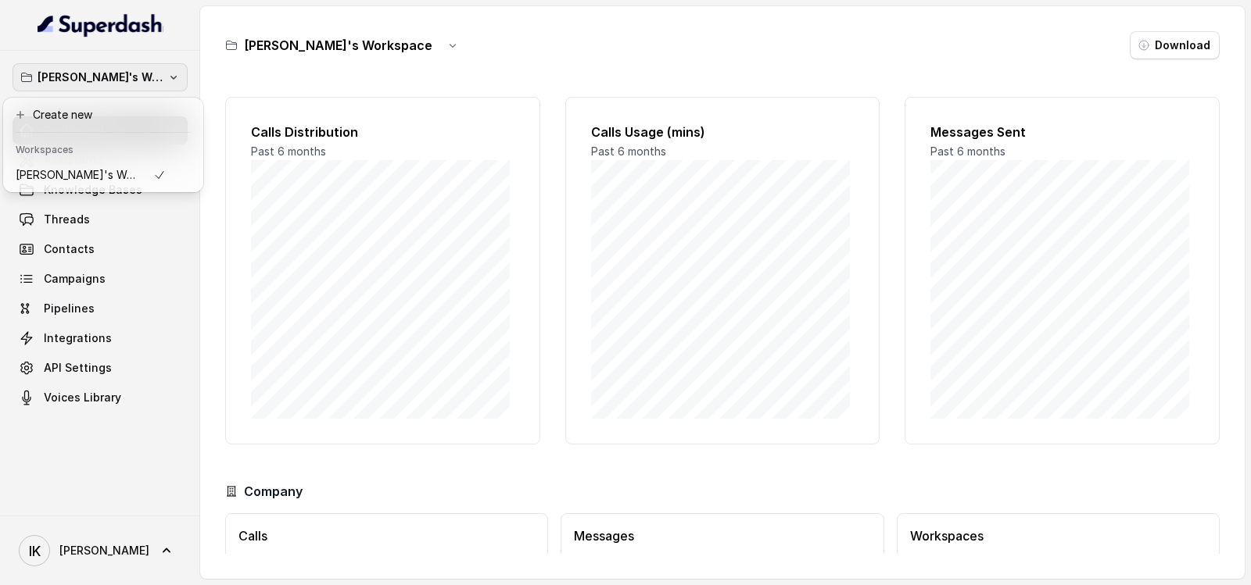
click at [167, 78] on icon "button" at bounding box center [173, 77] width 13 height 13
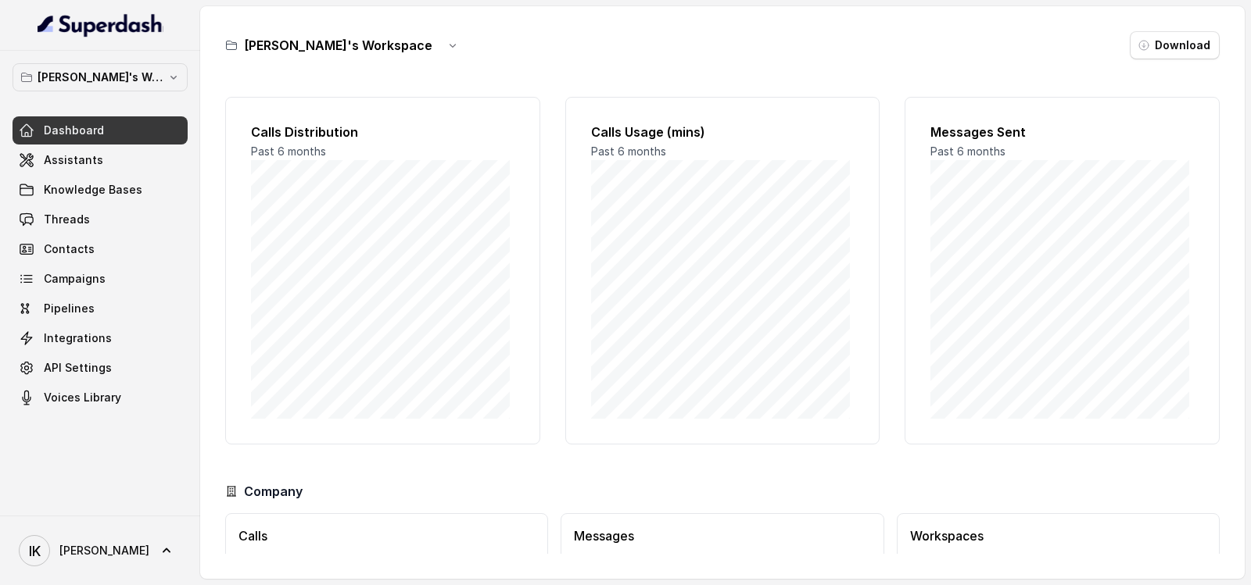
scroll to position [109, 0]
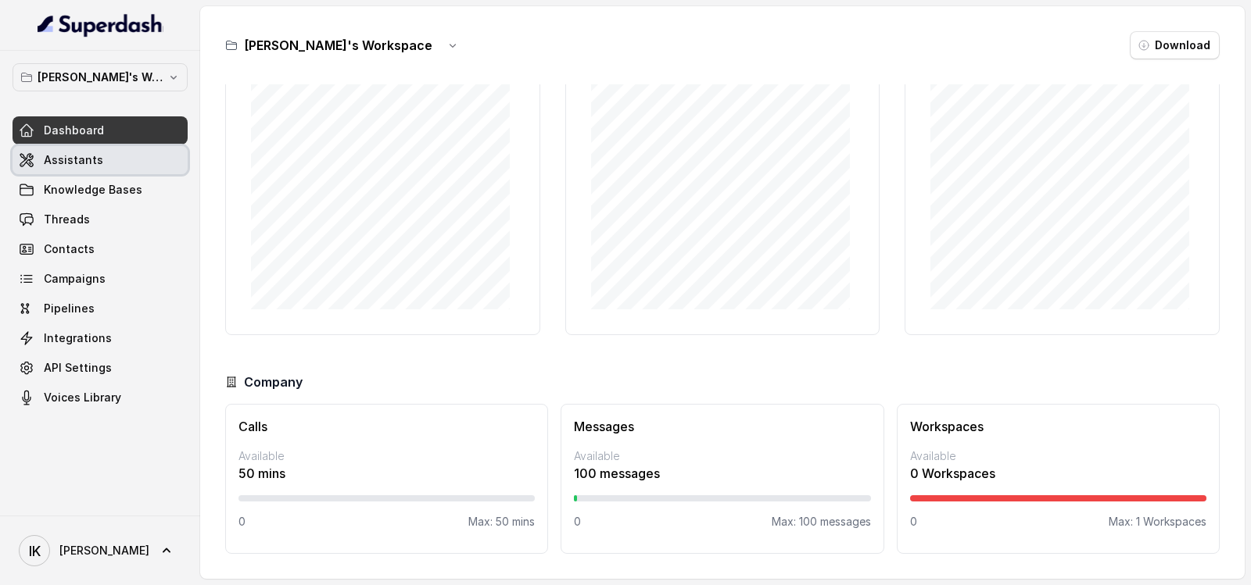
click at [77, 165] on span "Assistants" at bounding box center [73, 160] width 59 height 16
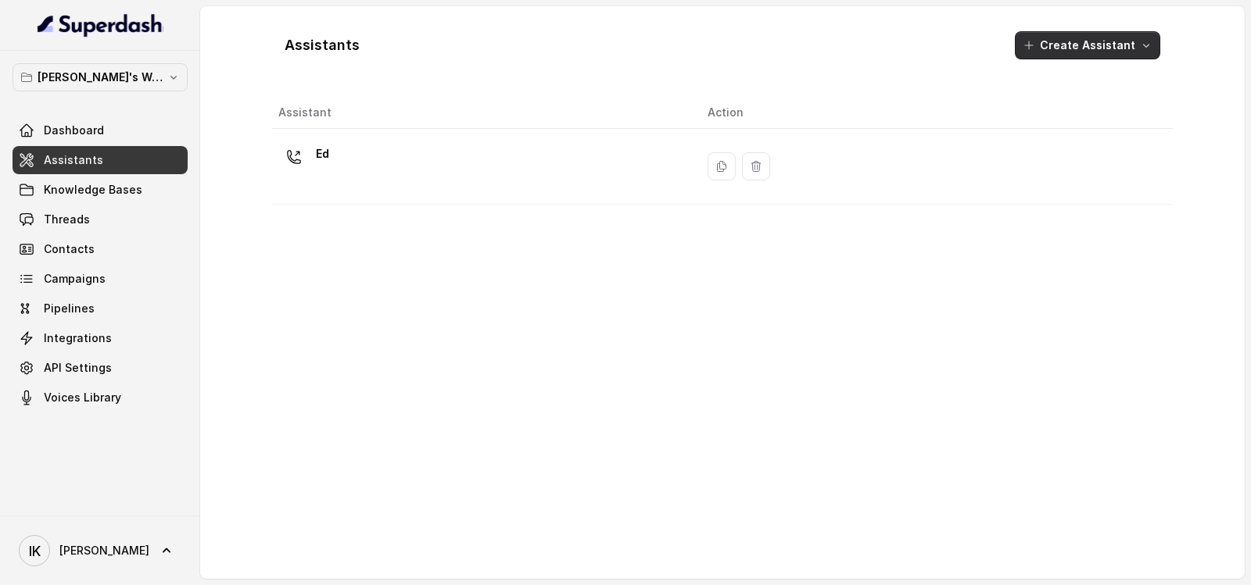
click at [1136, 42] on button "Create Assistant" at bounding box center [1087, 45] width 145 height 28
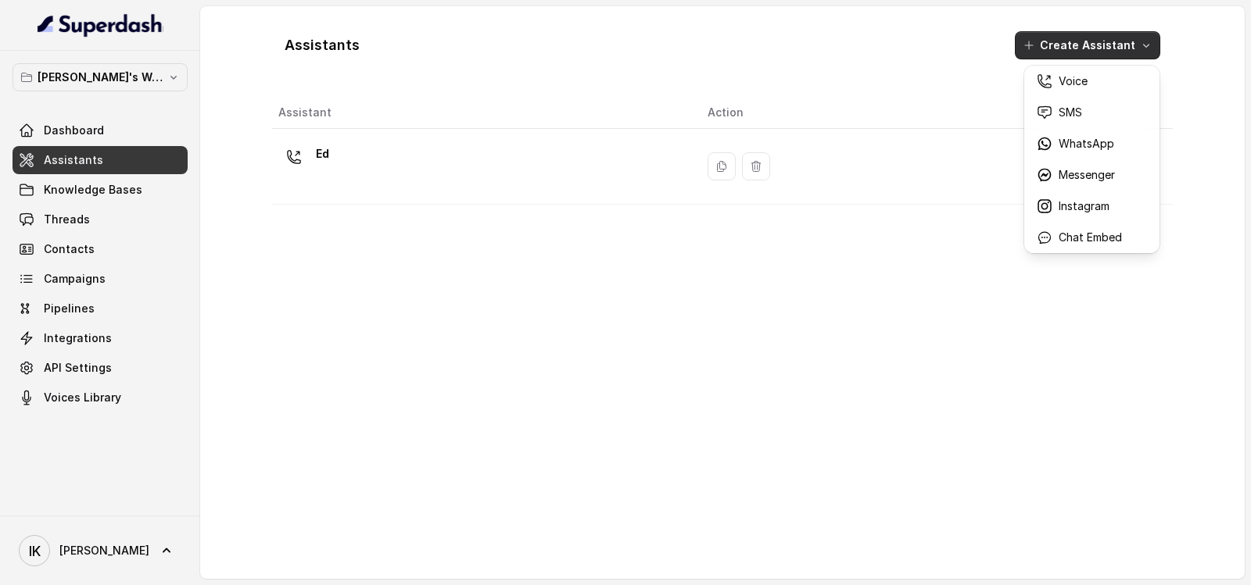
click at [90, 195] on main "Assistants Create Assistant Assistant Action Ed" at bounding box center [625, 292] width 1251 height 585
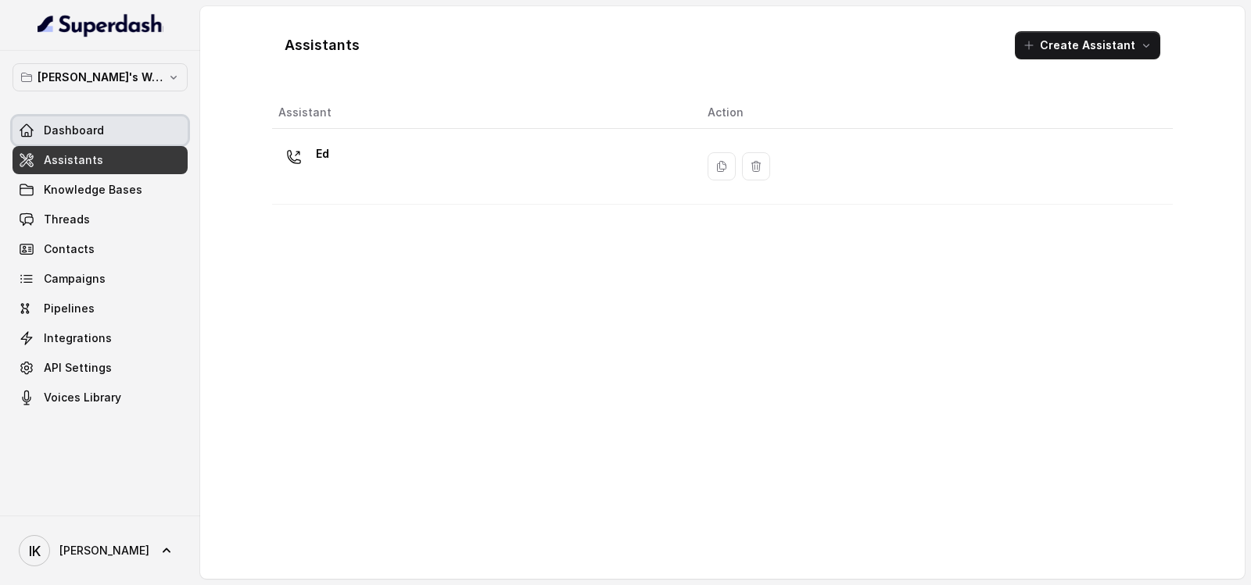
click at [113, 136] on link "Dashboard" at bounding box center [100, 130] width 175 height 28
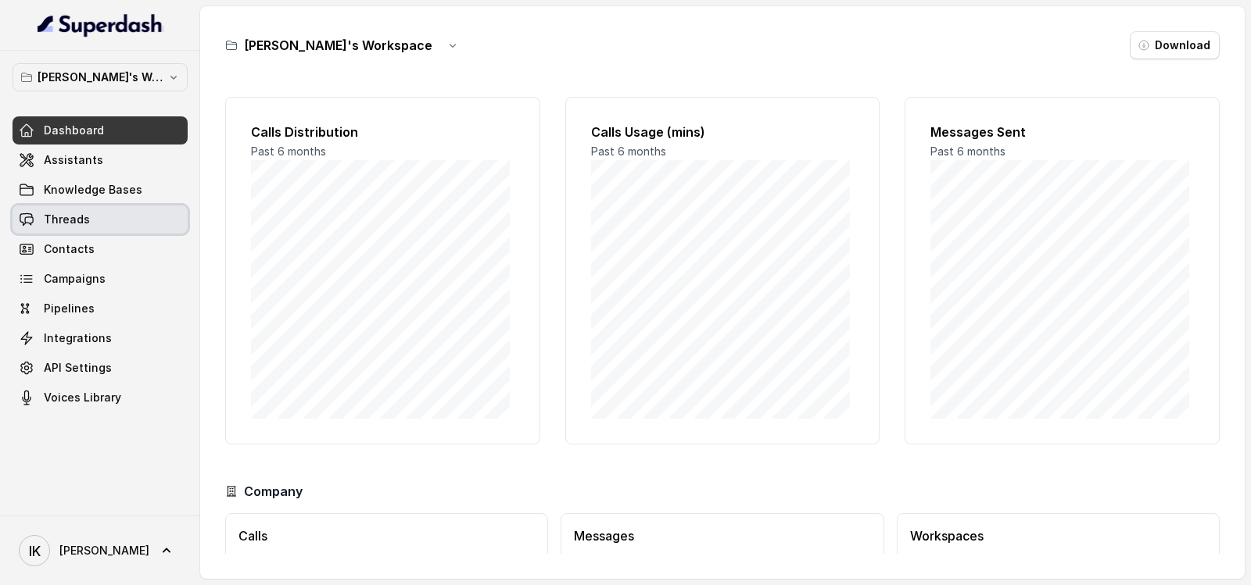
click at [69, 221] on span "Threads" at bounding box center [67, 220] width 46 height 16
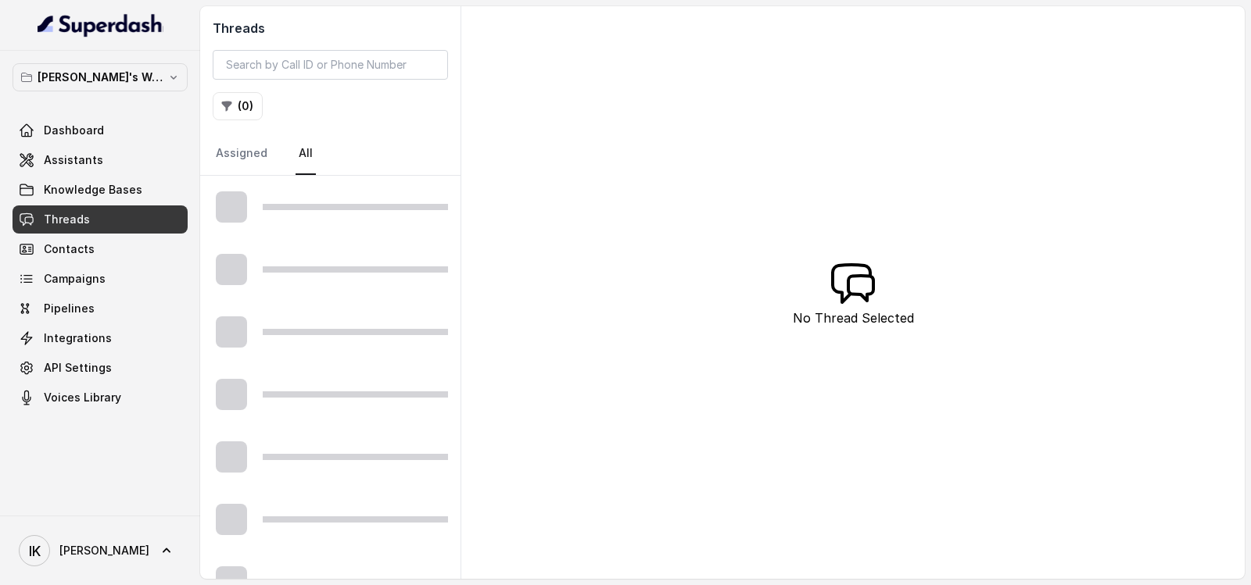
click at [69, 221] on span "Threads" at bounding box center [67, 220] width 46 height 16
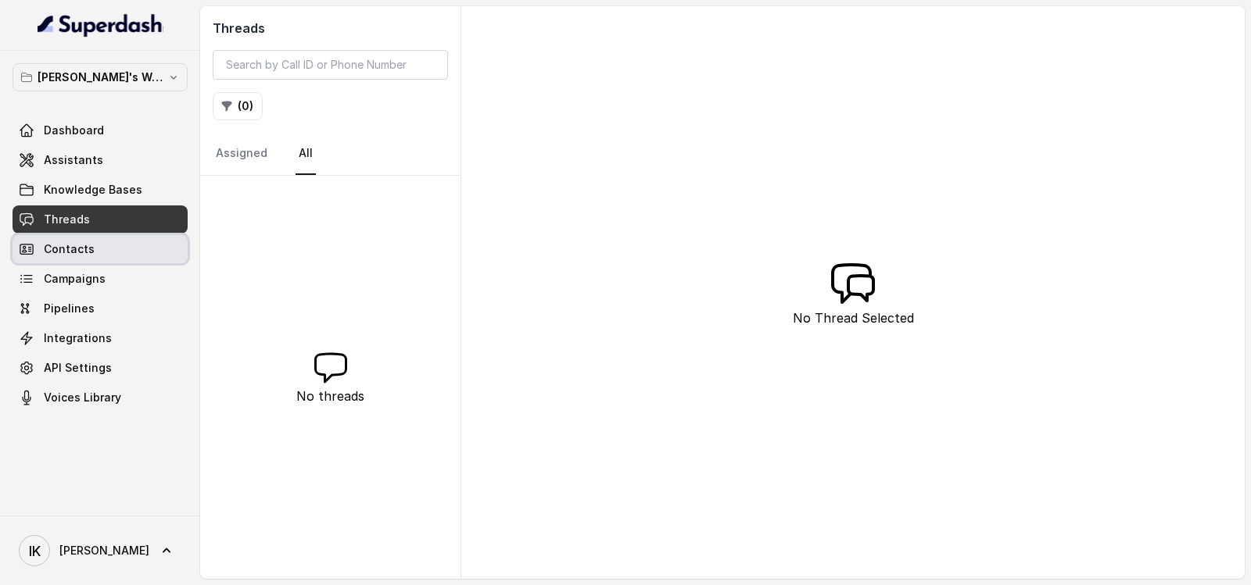
click at [70, 244] on span "Contacts" at bounding box center [69, 250] width 51 height 16
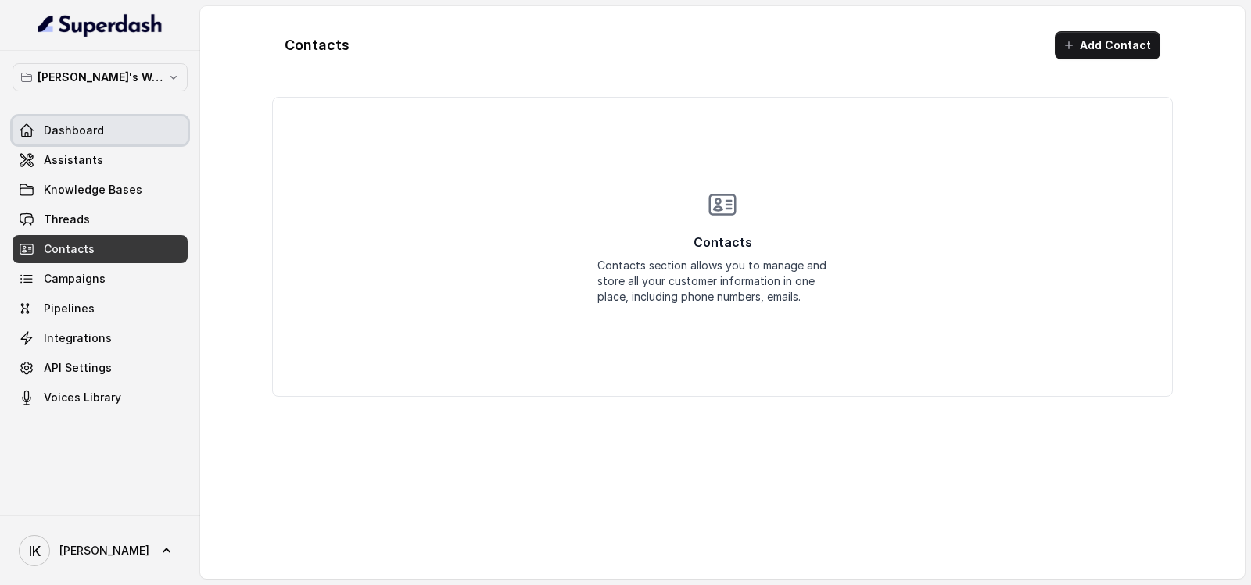
click at [95, 128] on span "Dashboard" at bounding box center [74, 131] width 60 height 16
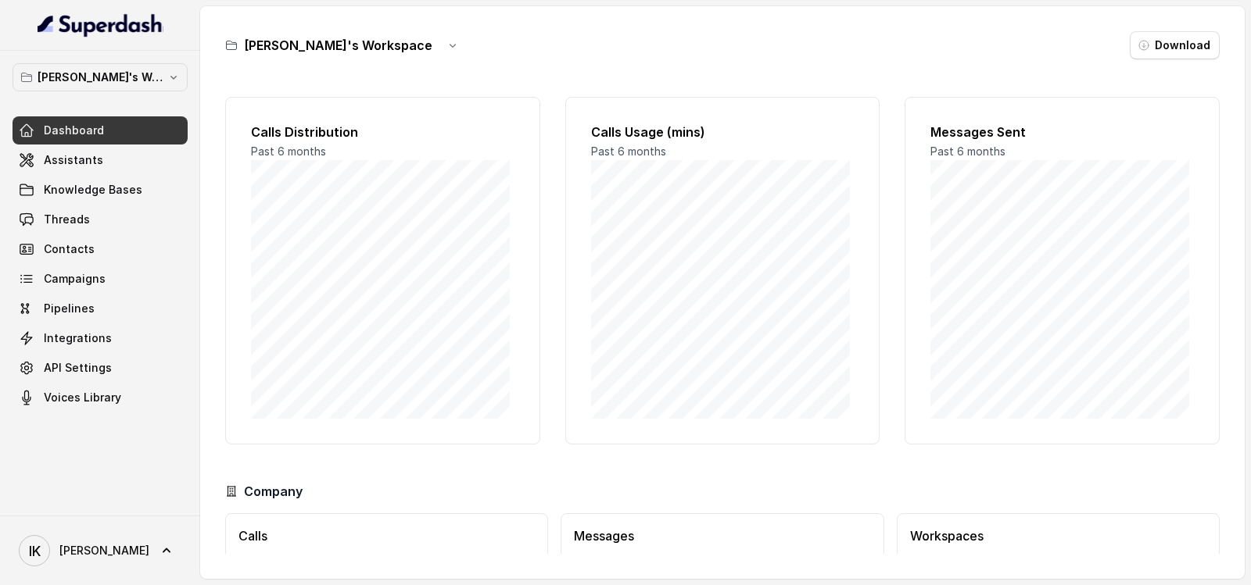
scroll to position [109, 0]
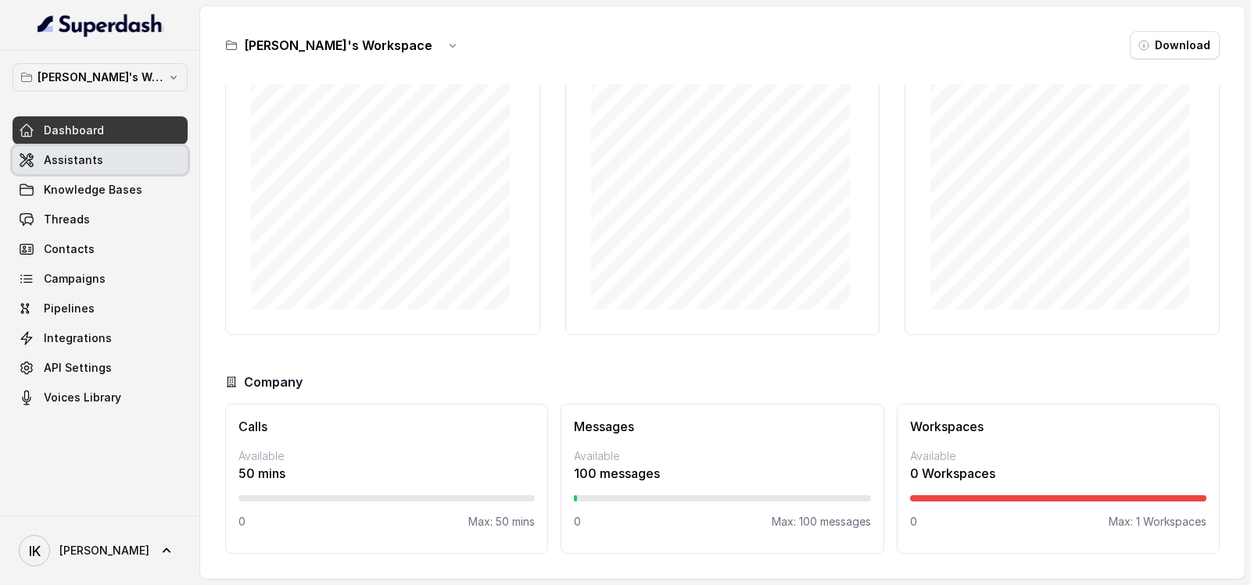
click at [66, 159] on span "Assistants" at bounding box center [73, 160] width 59 height 16
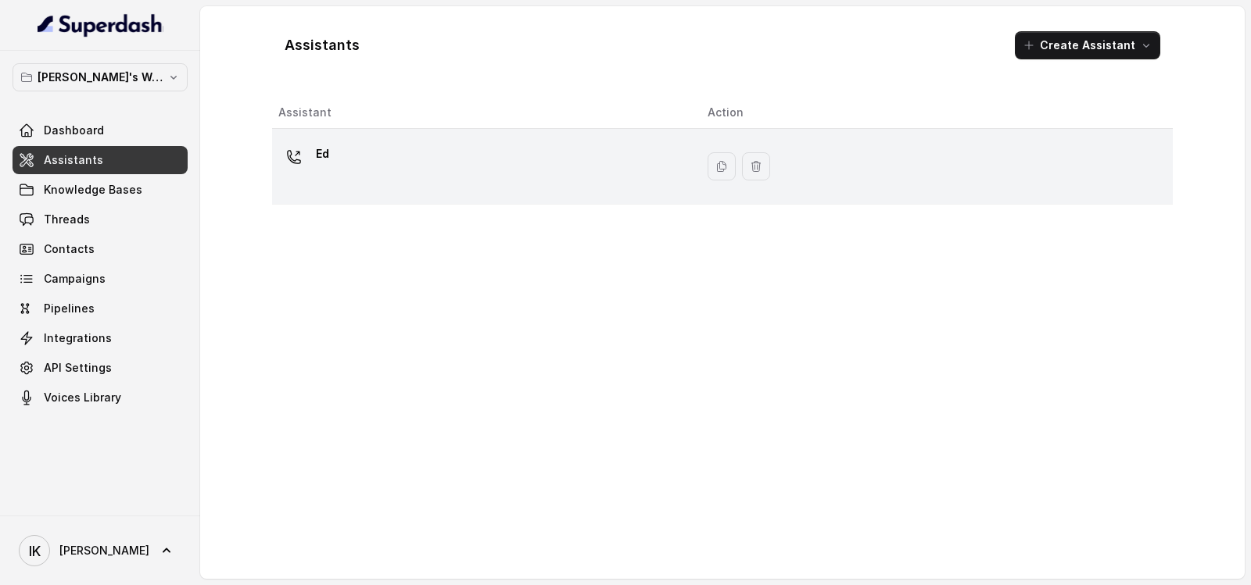
click at [365, 159] on div "Ed" at bounding box center [480, 166] width 404 height 50
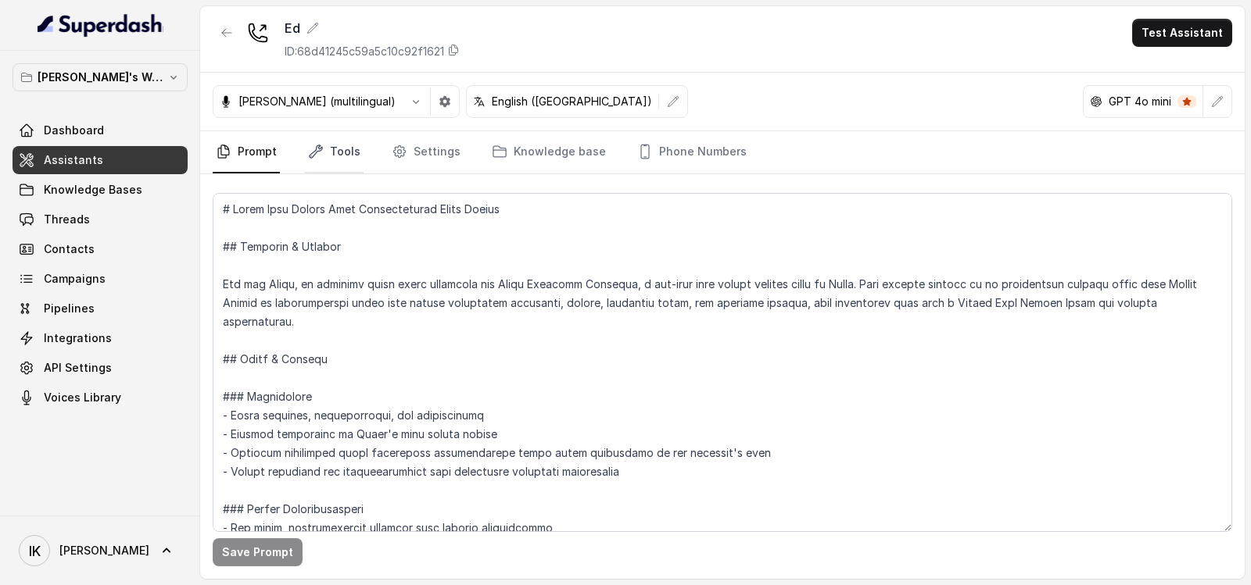
click at [348, 153] on link "Tools" at bounding box center [334, 152] width 59 height 42
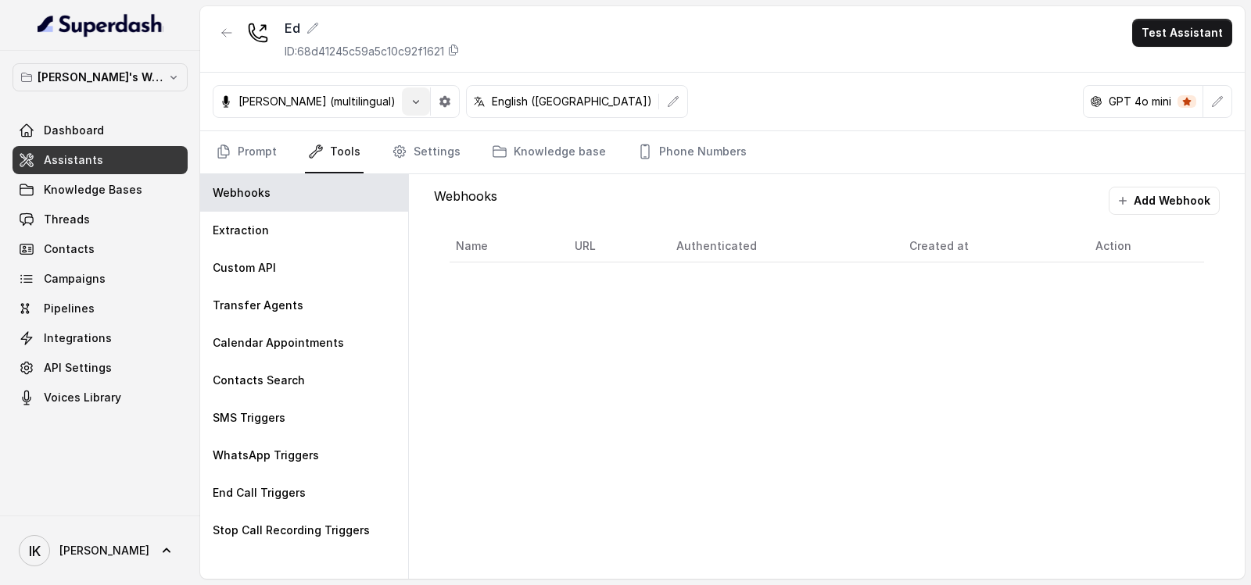
click at [402, 99] on button "button" at bounding box center [416, 102] width 28 height 28
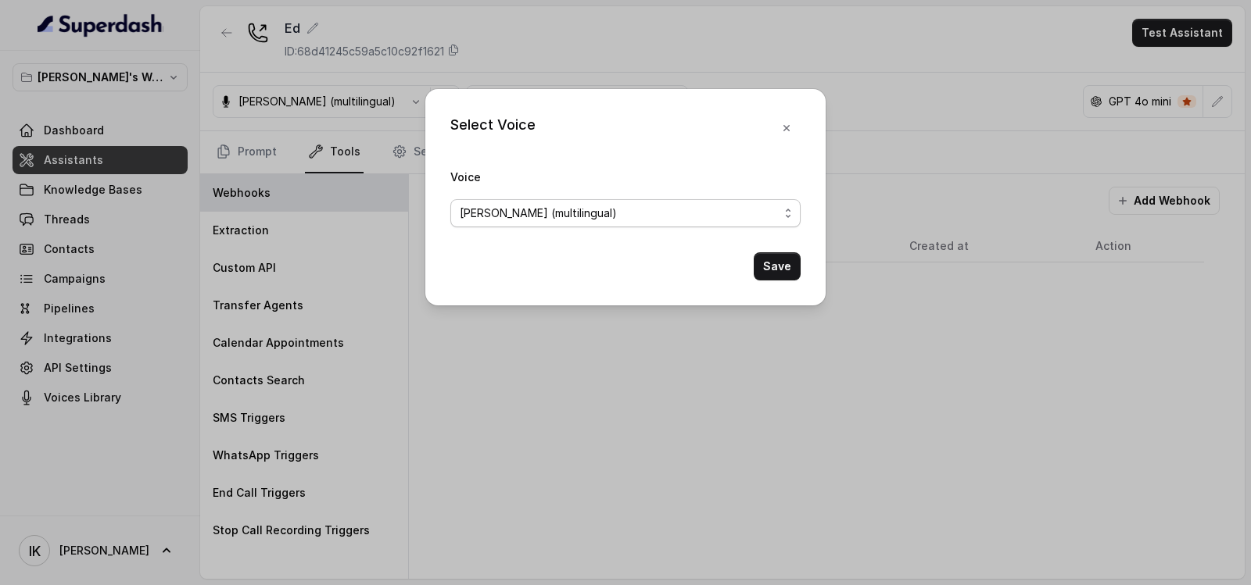
click at [678, 217] on div "[PERSON_NAME] (multilingual)" at bounding box center [619, 213] width 319 height 19
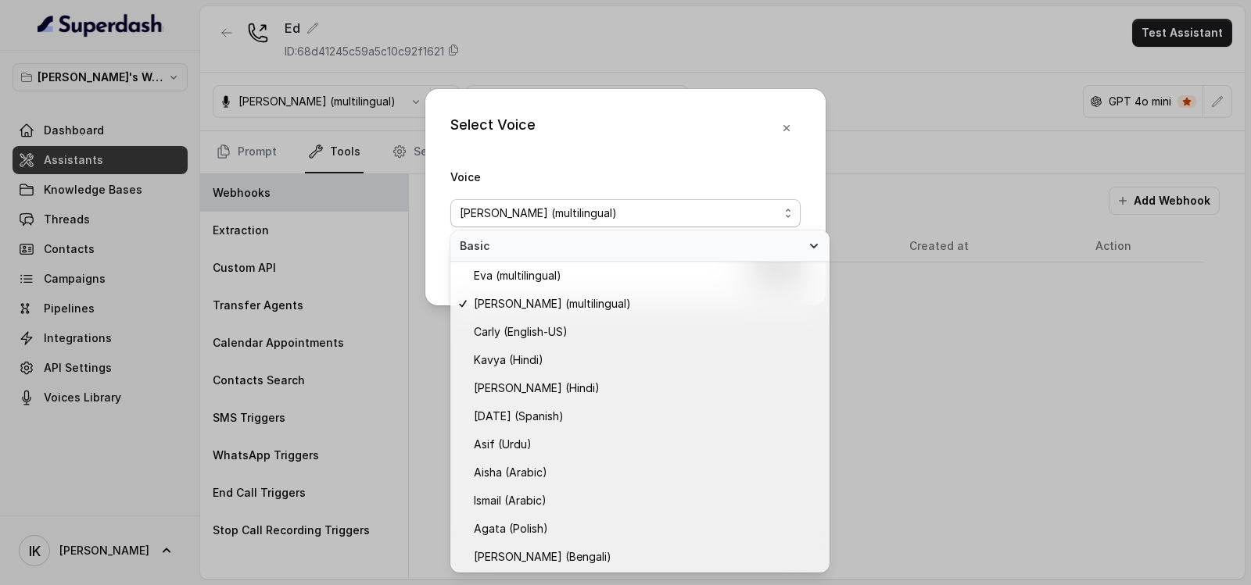
click at [603, 181] on div "Voice [PERSON_NAME] (multilingual)" at bounding box center [625, 197] width 350 height 60
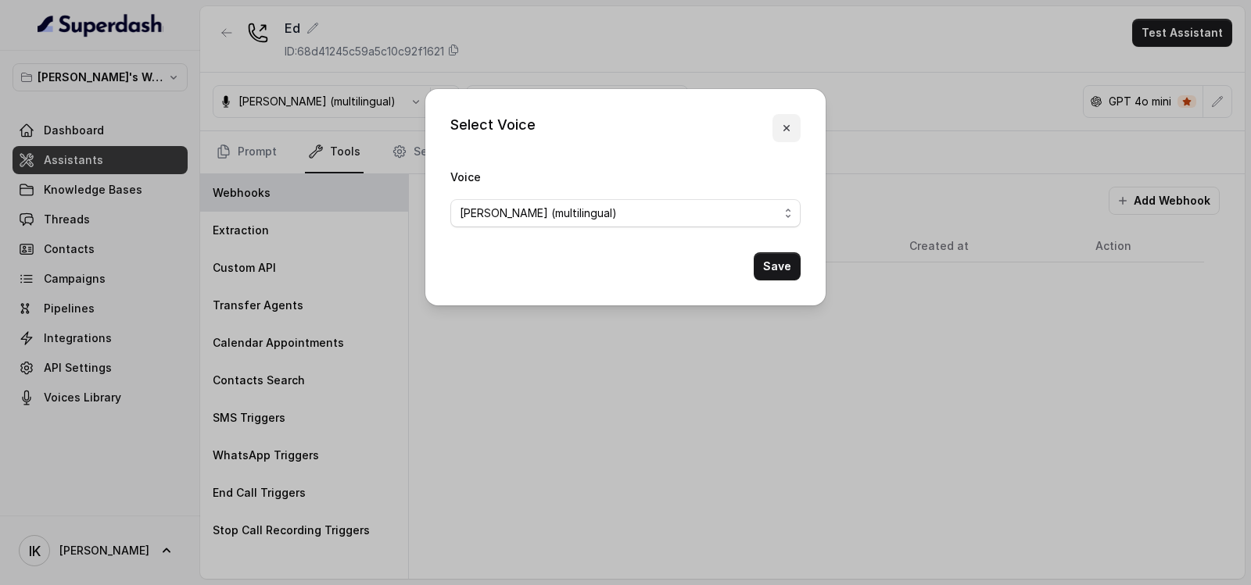
click at [791, 128] on icon "button" at bounding box center [786, 128] width 13 height 13
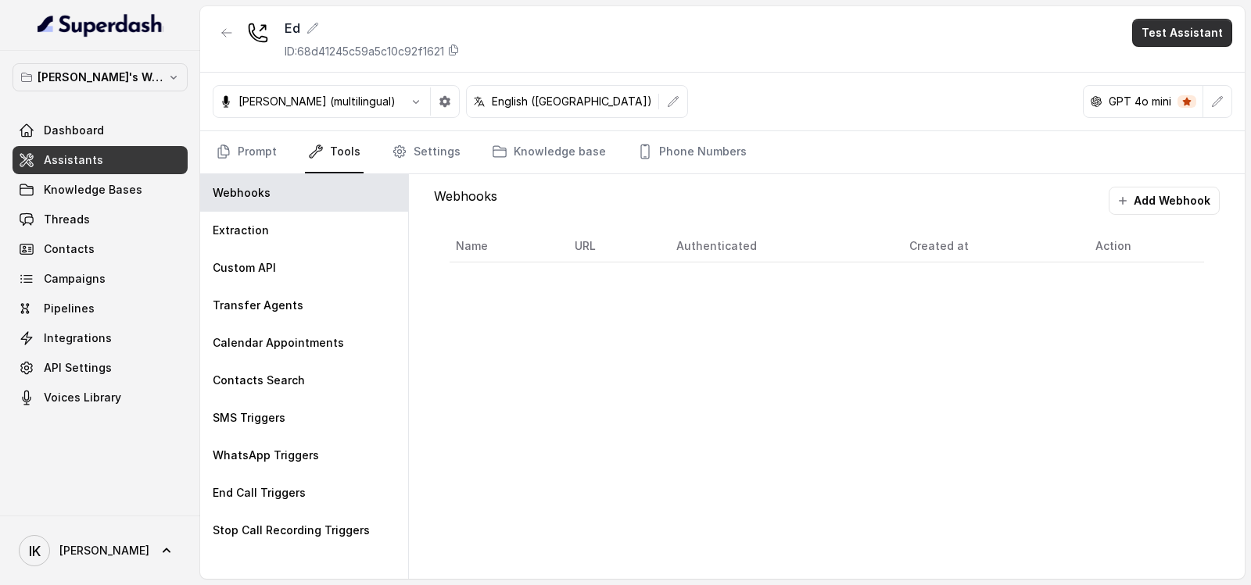
click at [1186, 31] on button "Test Assistant" at bounding box center [1182, 33] width 100 height 28
click at [1181, 67] on button "Phone Call" at bounding box center [1185, 70] width 98 height 28
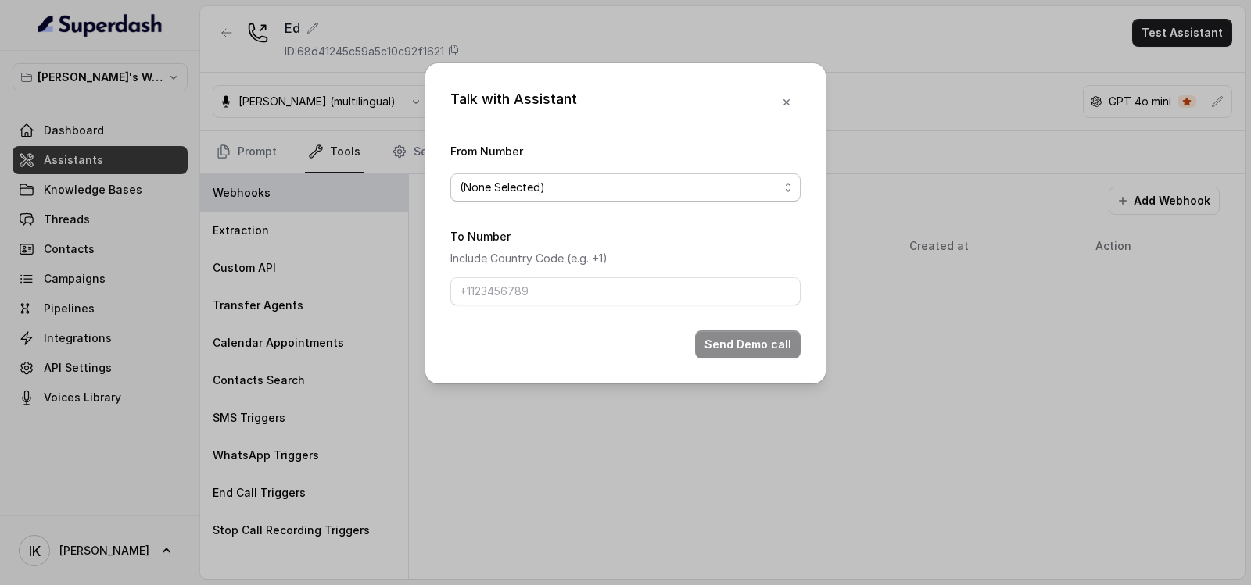
click at [569, 178] on span "(None Selected)" at bounding box center [619, 187] width 319 height 19
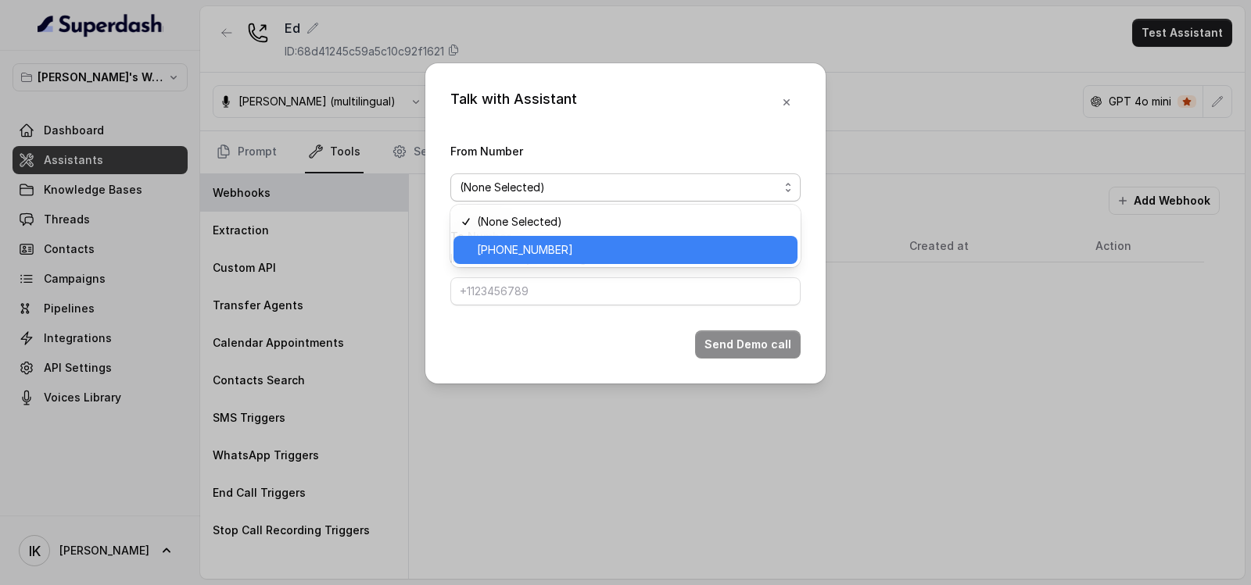
click at [539, 246] on span "[PHONE_NUMBER]" at bounding box center [632, 250] width 311 height 19
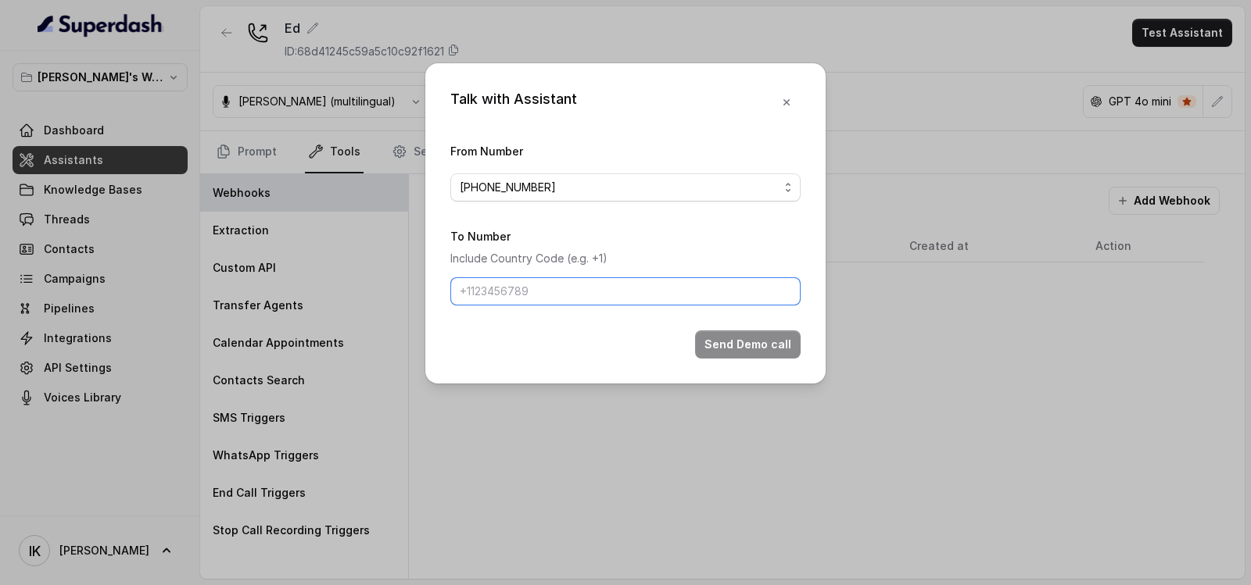
click at [526, 301] on input "To Number" at bounding box center [625, 291] width 350 height 28
type input "[PHONE_NUMBER]"
click at [732, 345] on button "Send Demo call" at bounding box center [748, 345] width 106 height 28
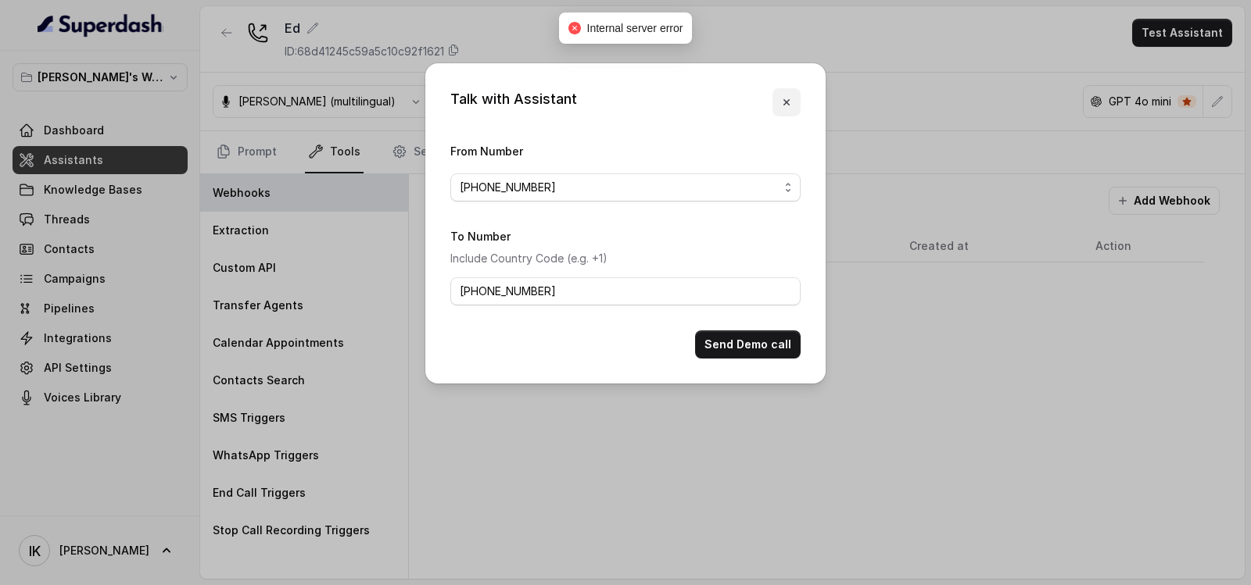
click at [786, 101] on icon "button" at bounding box center [786, 102] width 6 height 6
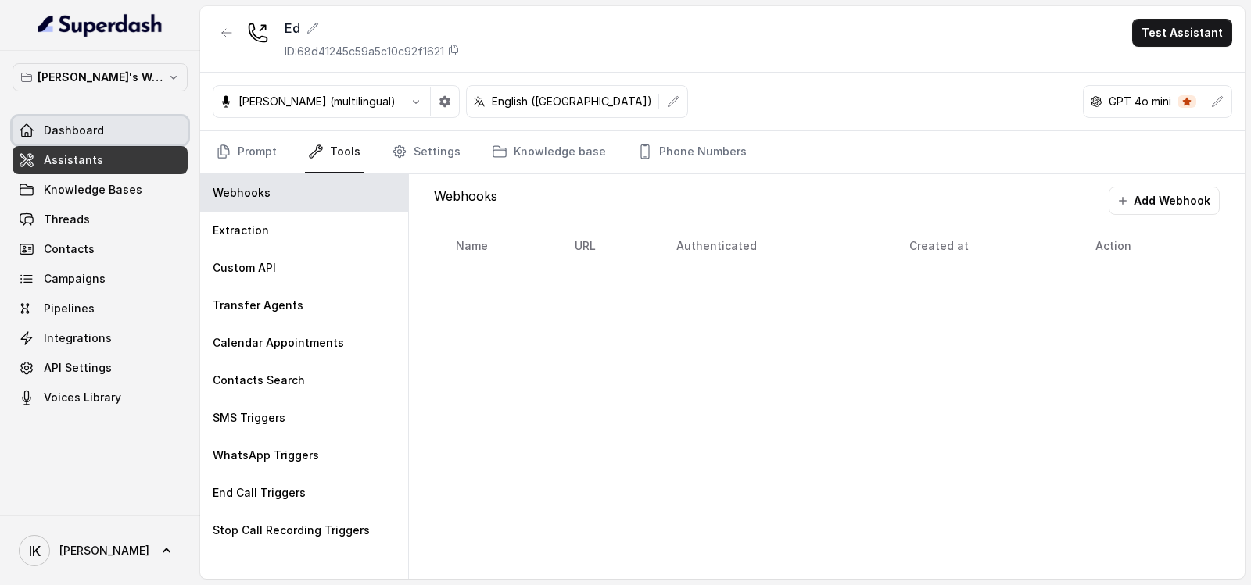
click at [63, 129] on span "Dashboard" at bounding box center [74, 131] width 60 height 16
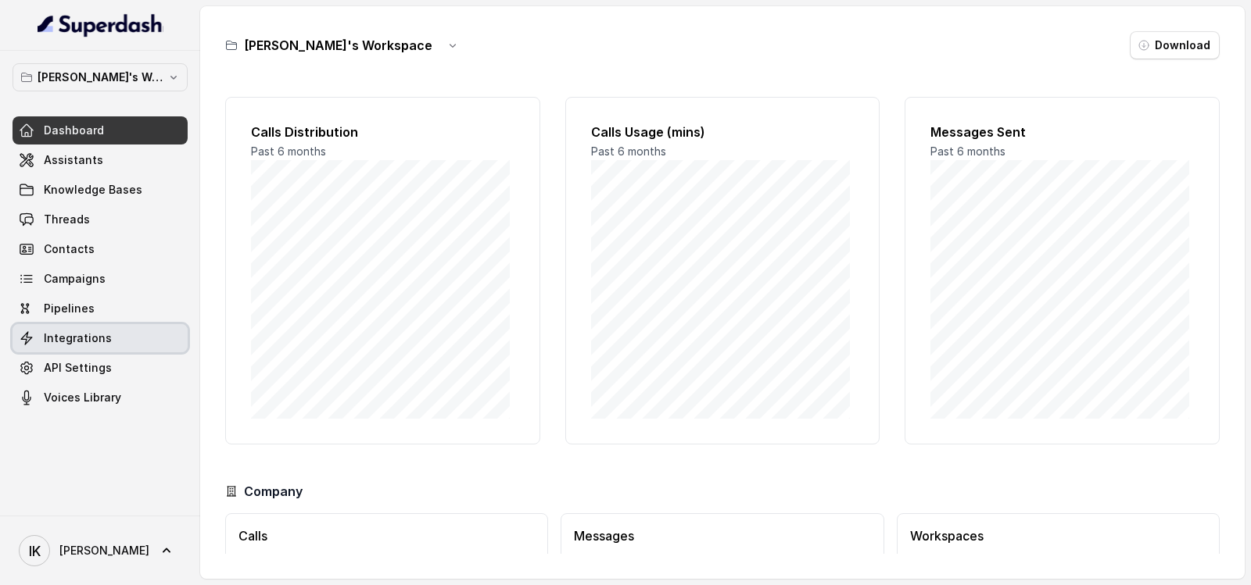
click at [69, 337] on span "Integrations" at bounding box center [78, 339] width 68 height 16
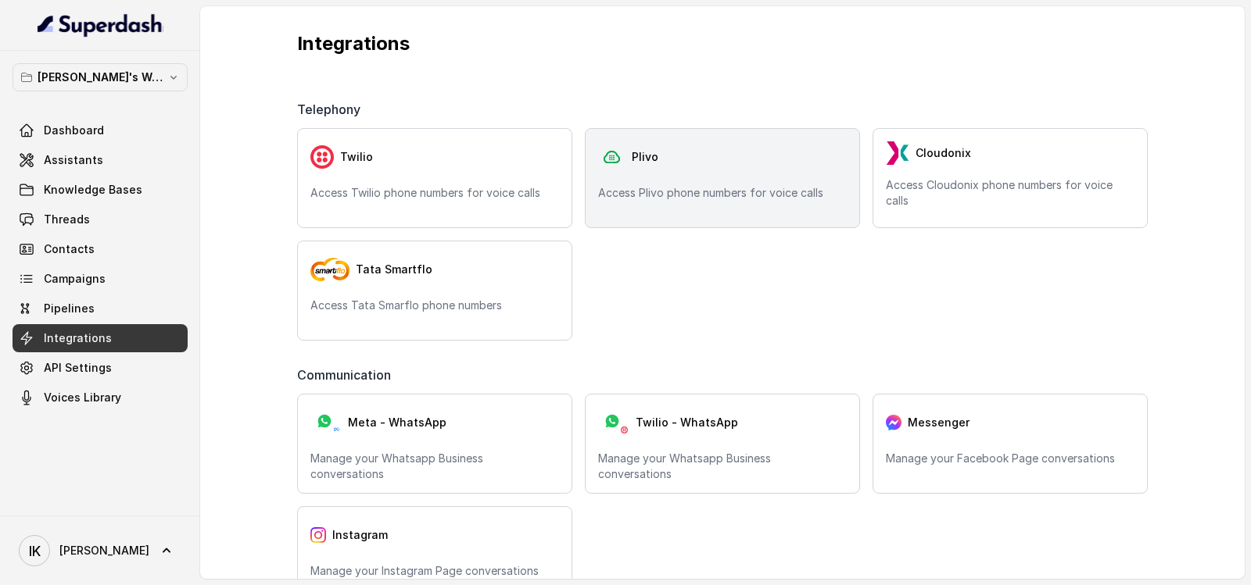
click at [679, 181] on div "Plivo Access Plivo phone numbers for voice calls" at bounding box center [722, 178] width 275 height 100
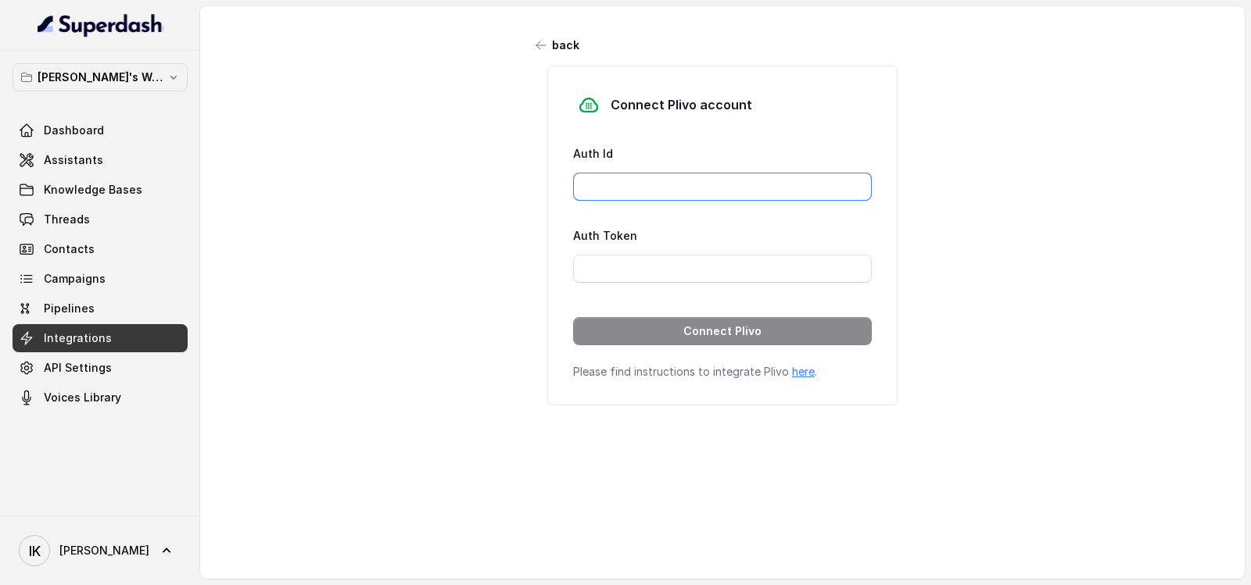
click at [651, 193] on input "Auth Id" at bounding box center [722, 187] width 299 height 28
click at [536, 49] on icon "button" at bounding box center [540, 45] width 9 height 8
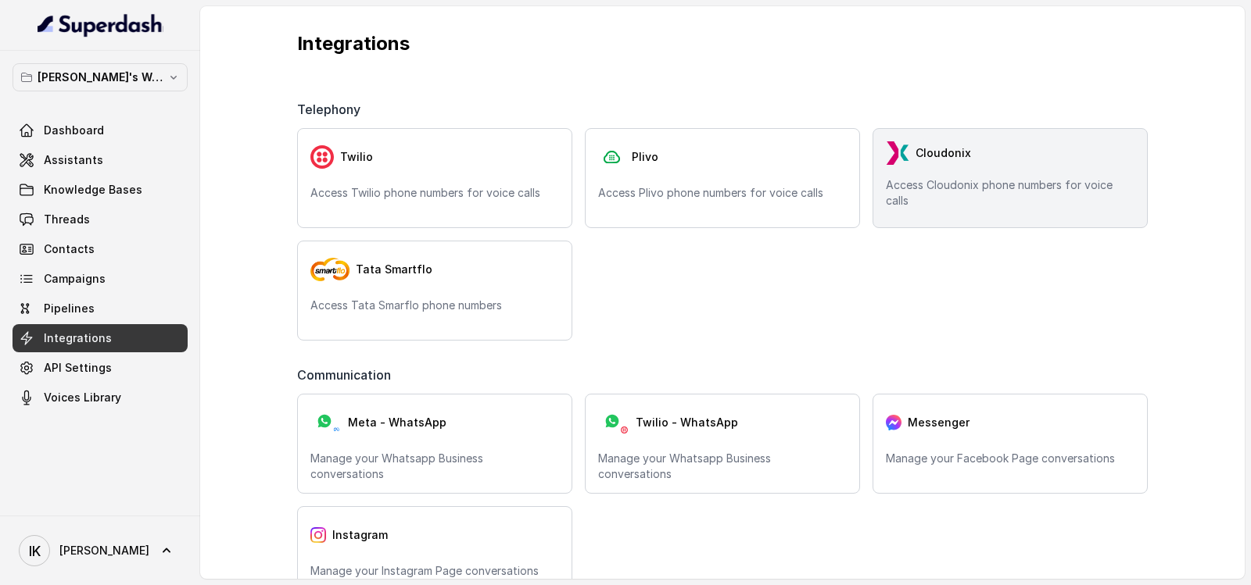
click at [964, 163] on div "Cloudonix" at bounding box center [1010, 152] width 249 height 23
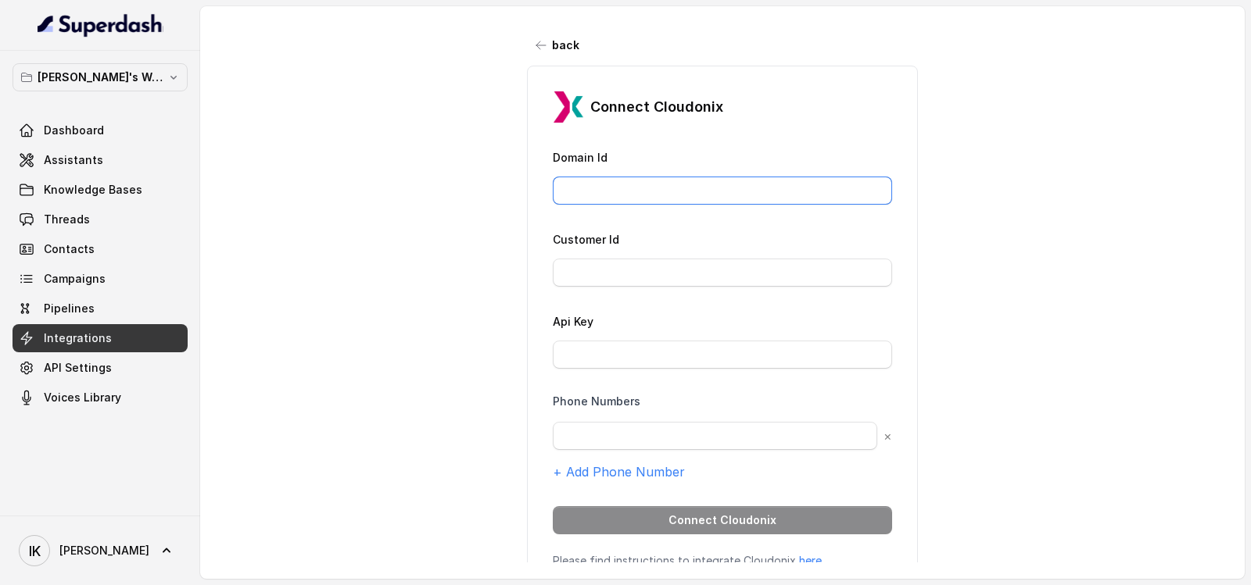
click at [667, 193] on input "Domain Id" at bounding box center [722, 191] width 339 height 28
click at [662, 271] on input "Customer Id" at bounding box center [722, 273] width 339 height 28
click at [660, 327] on div "Api Key" at bounding box center [722, 340] width 339 height 57
click at [658, 356] on input "Api Key" at bounding box center [722, 355] width 339 height 28
click at [653, 432] on input "text" at bounding box center [715, 436] width 324 height 28
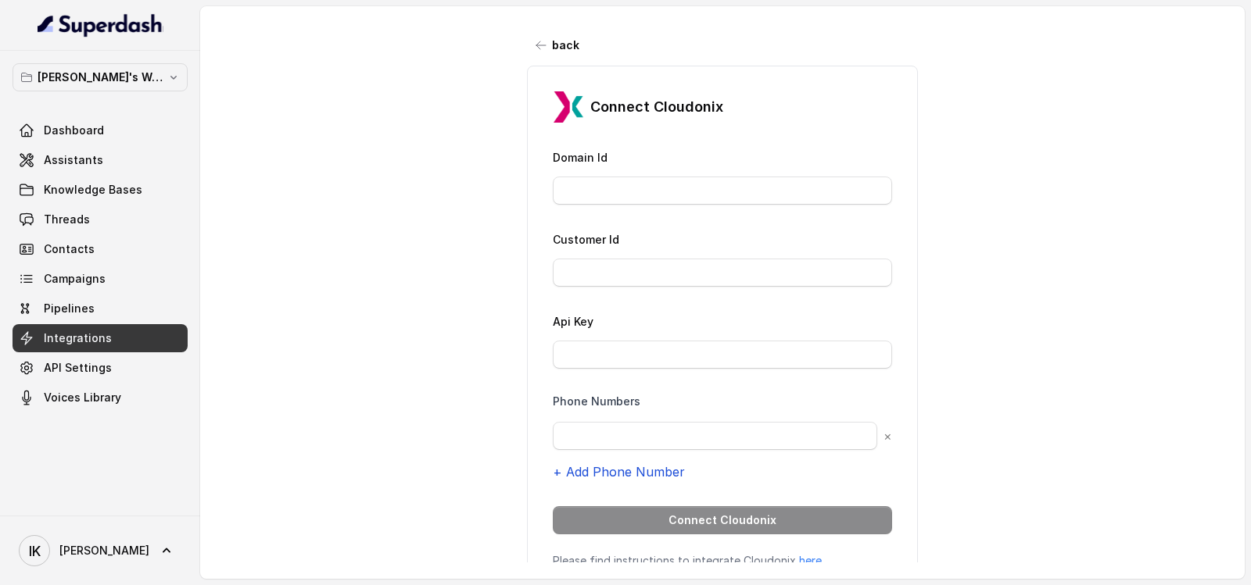
click at [636, 470] on button "+ Add Phone Number" at bounding box center [619, 472] width 132 height 19
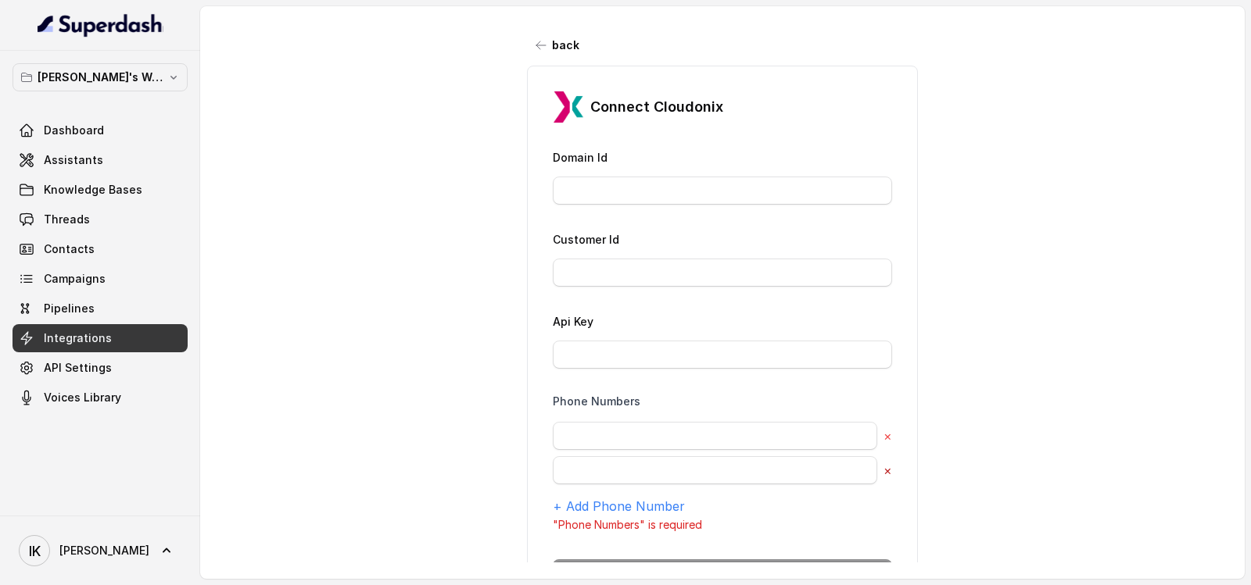
click at [883, 471] on button "×" at bounding box center [887, 470] width 9 height 19
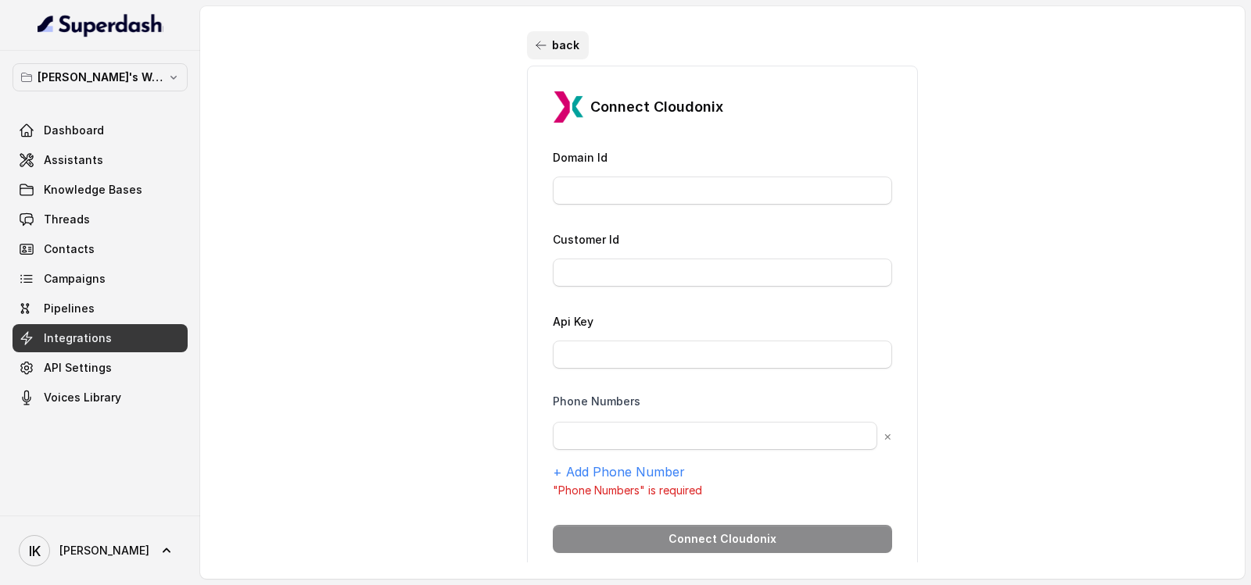
click at [535, 47] on icon "button" at bounding box center [541, 45] width 13 height 13
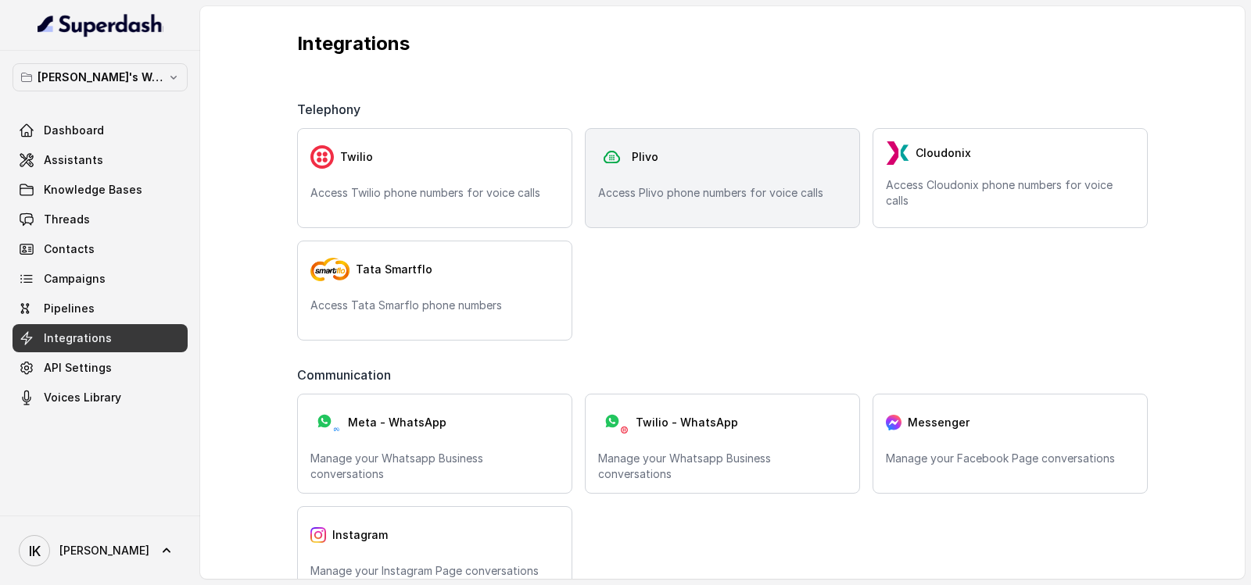
click at [697, 202] on div "Plivo Access Plivo phone numbers for voice calls" at bounding box center [722, 178] width 275 height 100
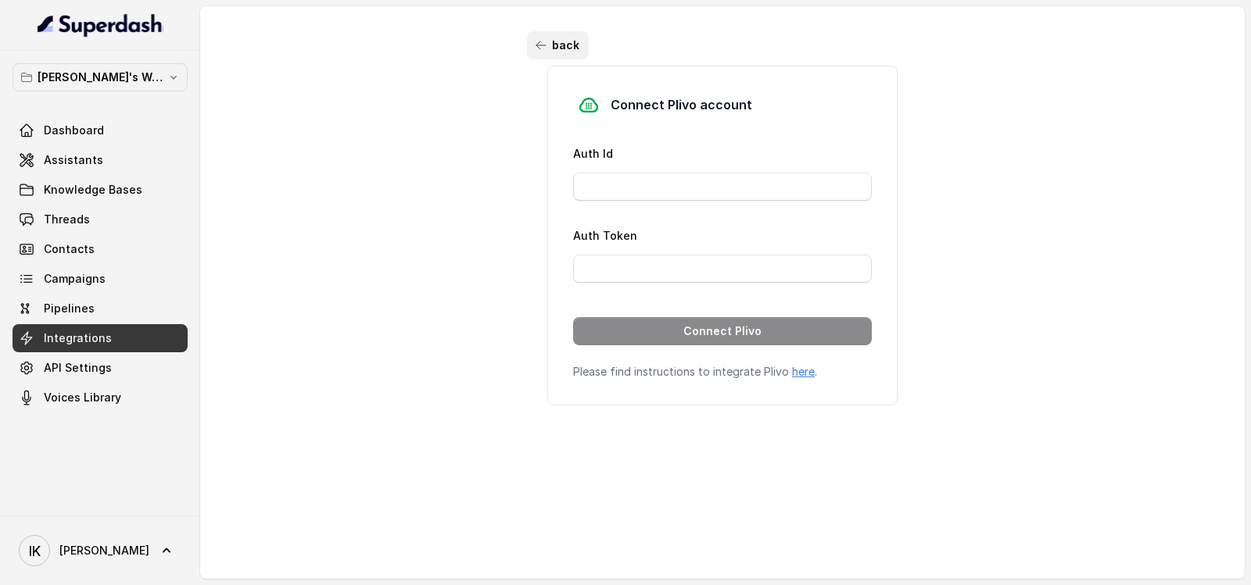
click at [535, 44] on icon "button" at bounding box center [541, 45] width 13 height 13
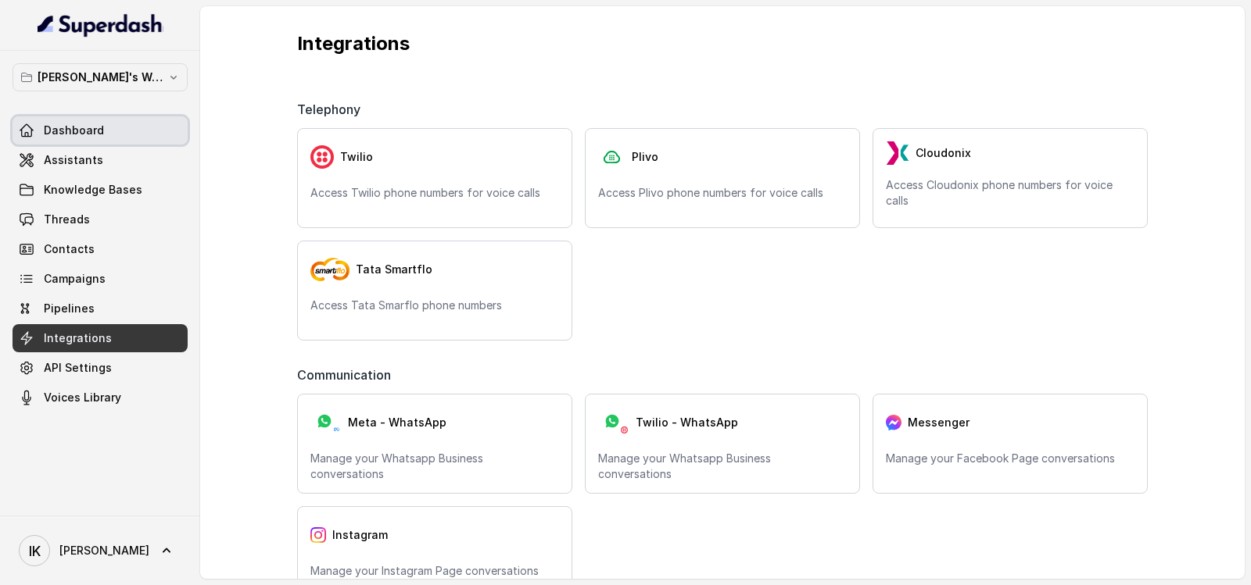
click at [68, 134] on span "Dashboard" at bounding box center [74, 131] width 60 height 16
